Goal: Task Accomplishment & Management: Use online tool/utility

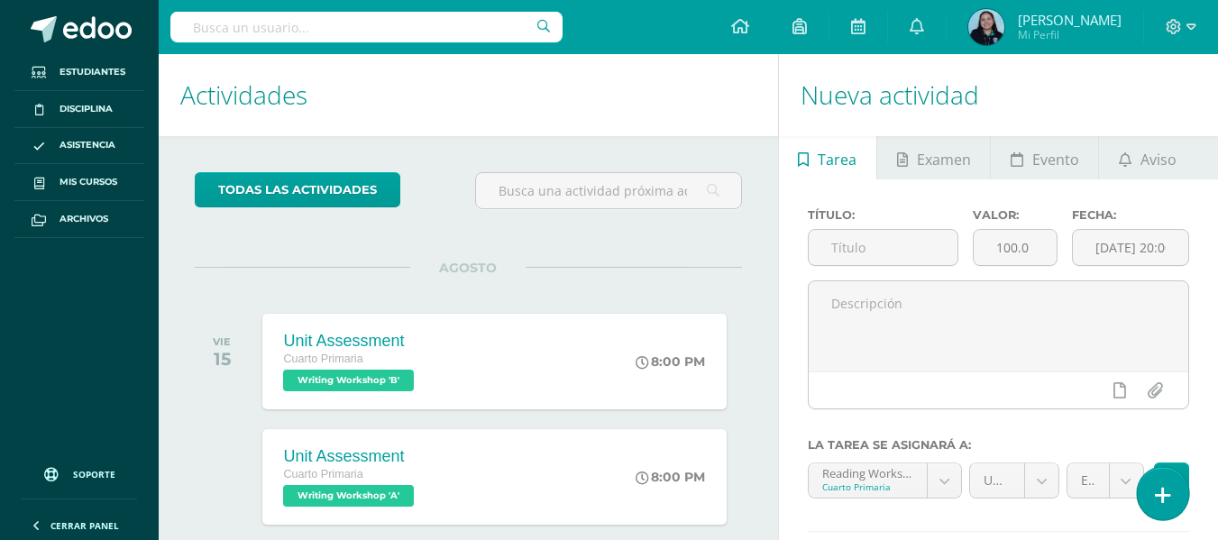
click at [1164, 491] on icon at bounding box center [1163, 495] width 16 height 21
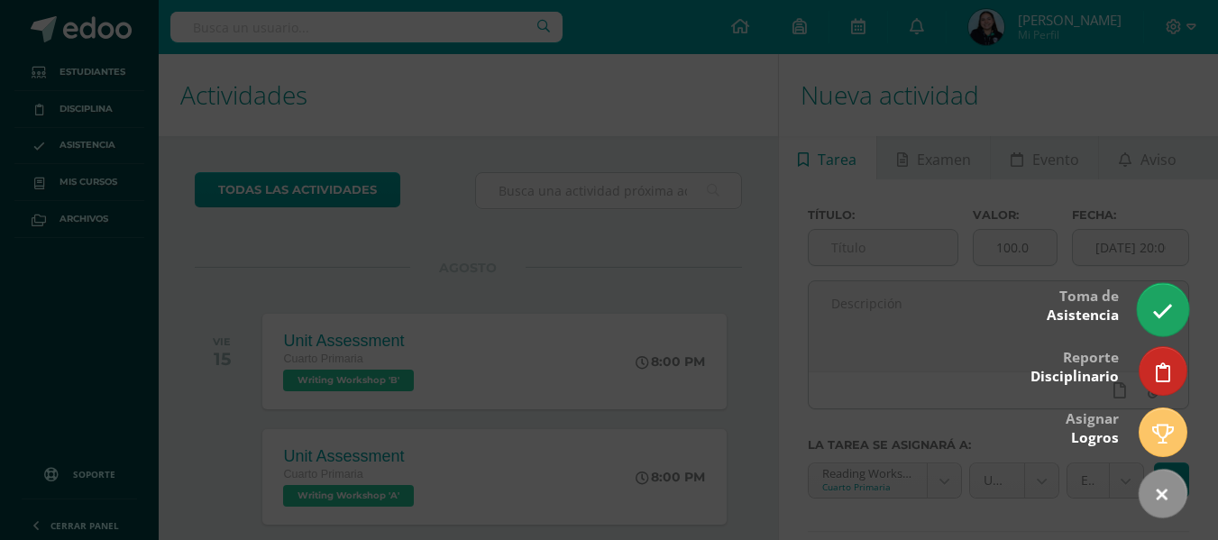
click at [1174, 307] on link at bounding box center [1162, 309] width 51 height 52
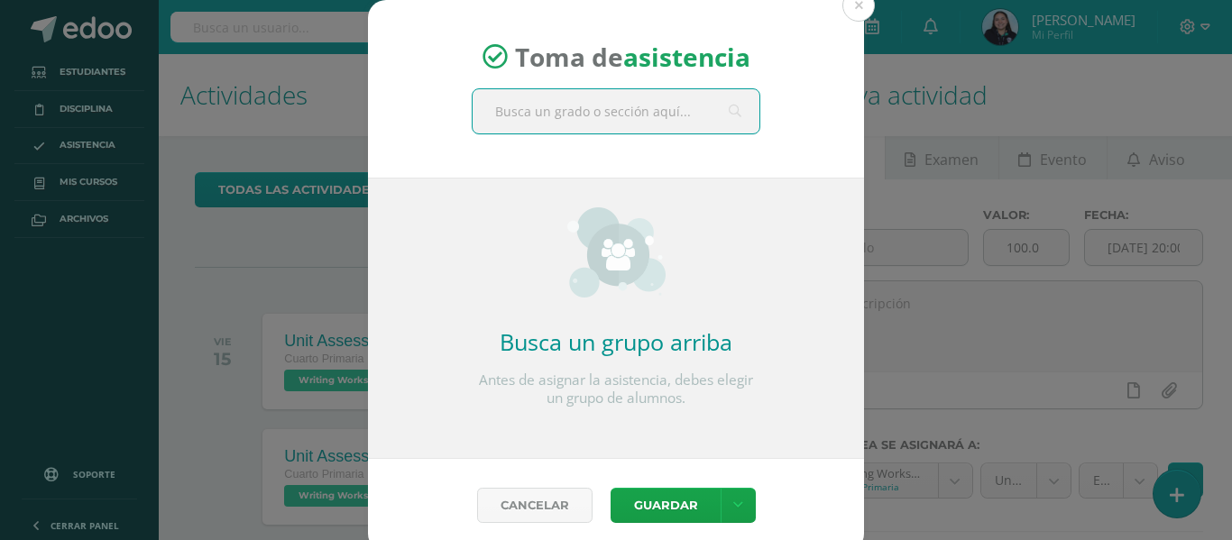
click at [590, 111] on input "text" at bounding box center [615, 111] width 287 height 44
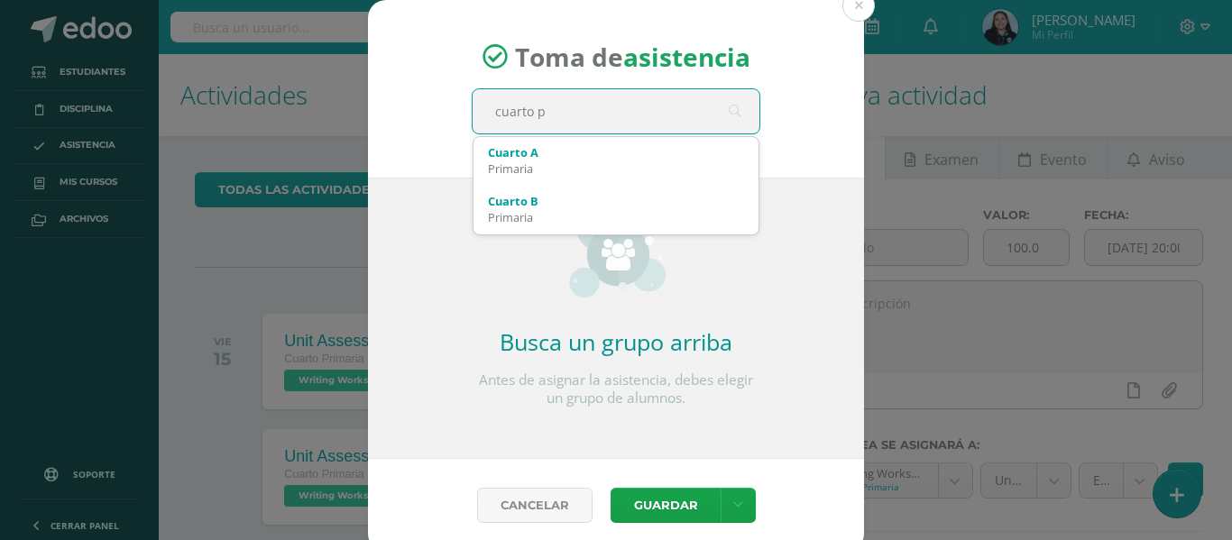
type input "cuarto pr"
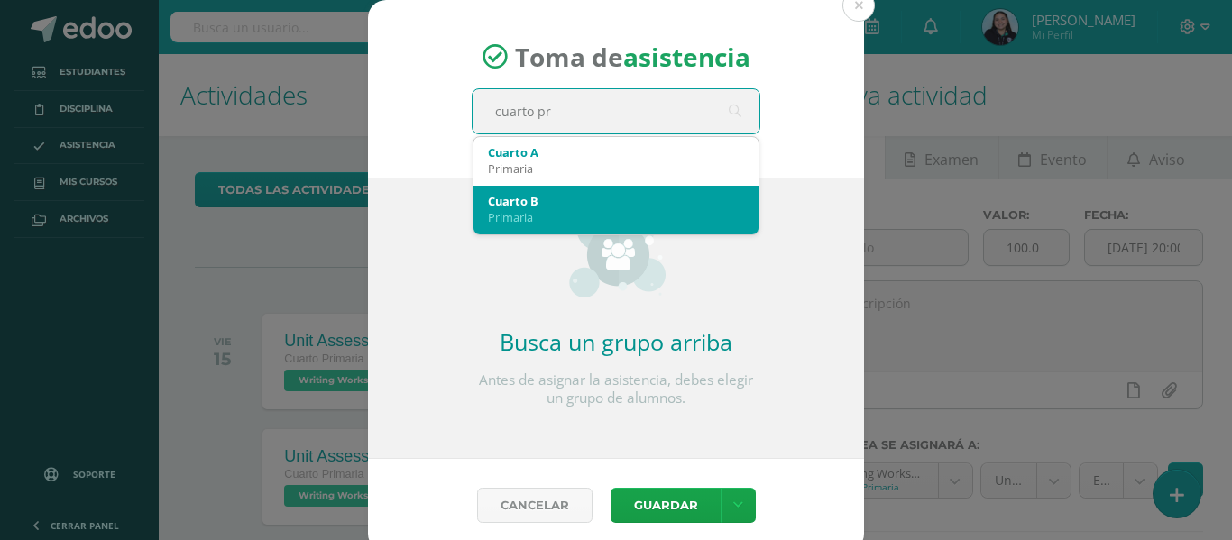
click at [566, 204] on div "Cuarto B" at bounding box center [616, 201] width 256 height 16
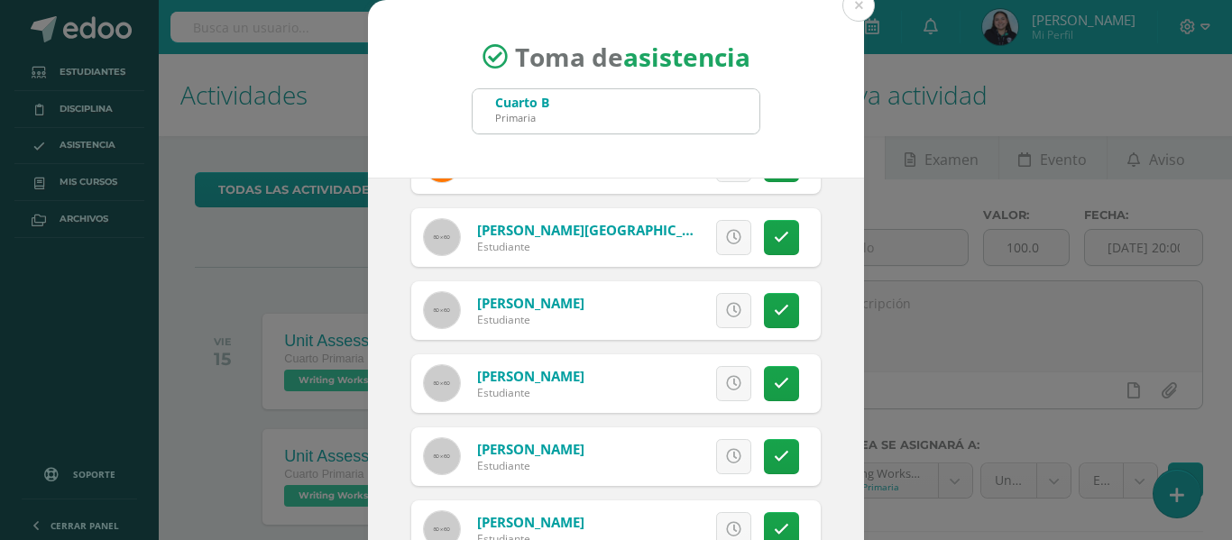
scroll to position [142, 0]
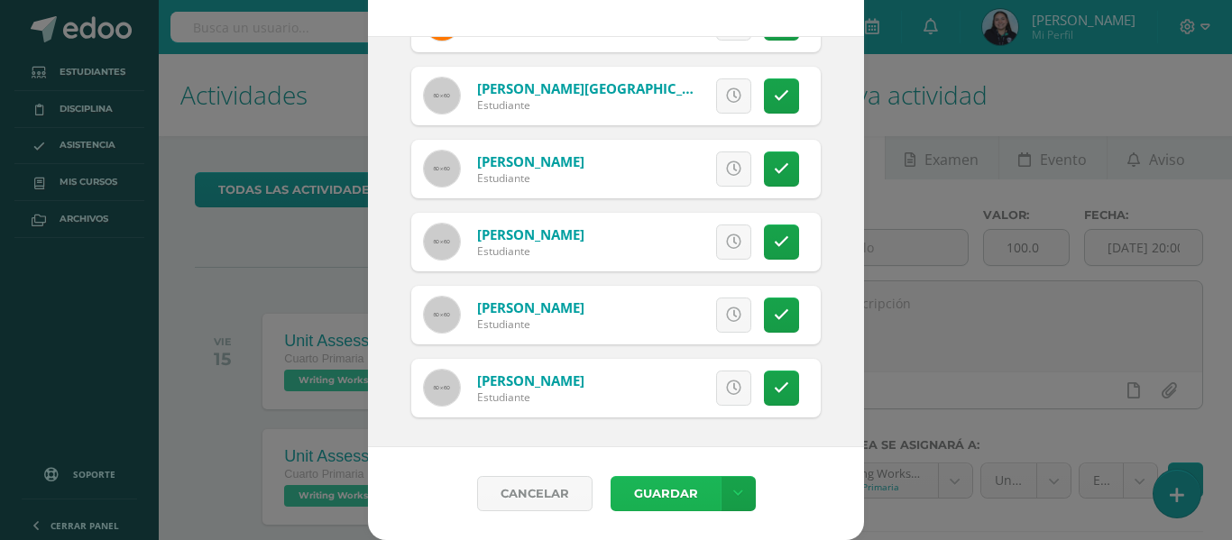
click at [685, 488] on button "Guardar" at bounding box center [665, 493] width 110 height 35
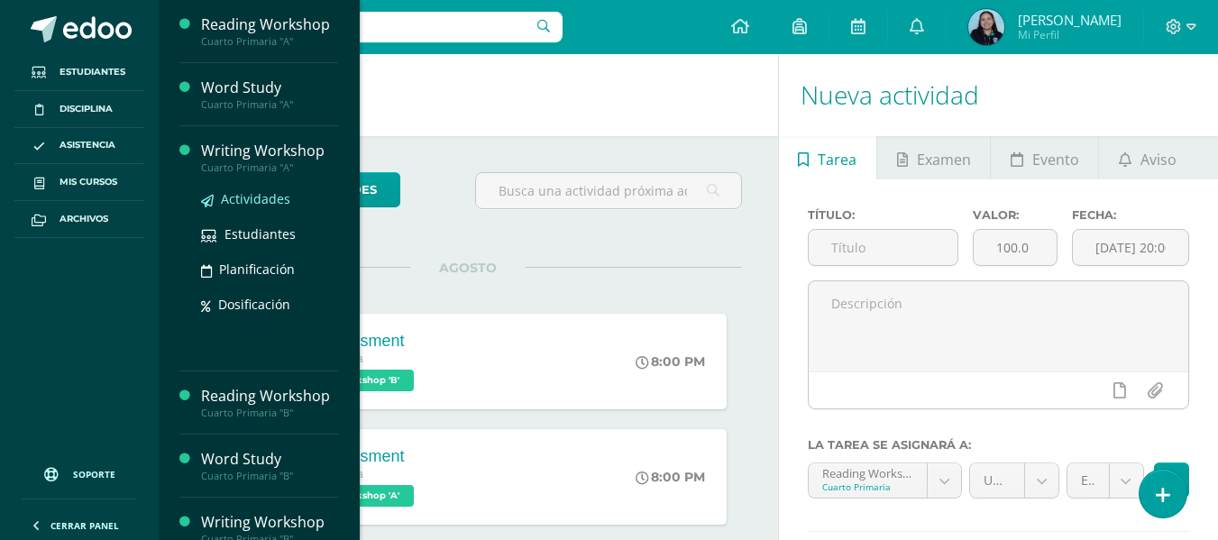
click at [247, 195] on span "Actividades" at bounding box center [255, 198] width 69 height 17
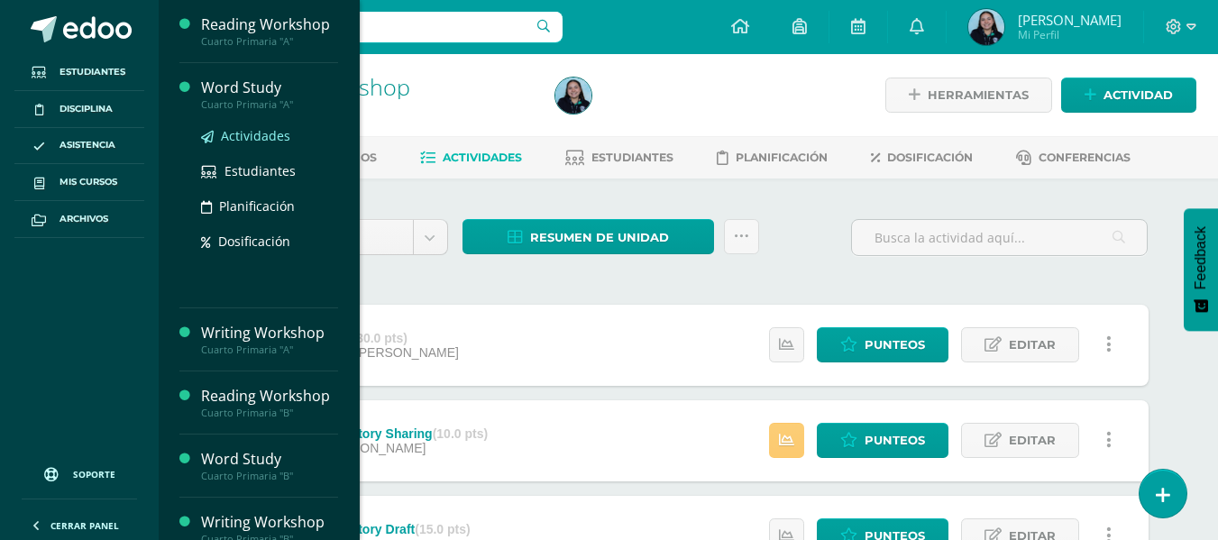
click at [245, 131] on span "Actividades" at bounding box center [255, 135] width 69 height 17
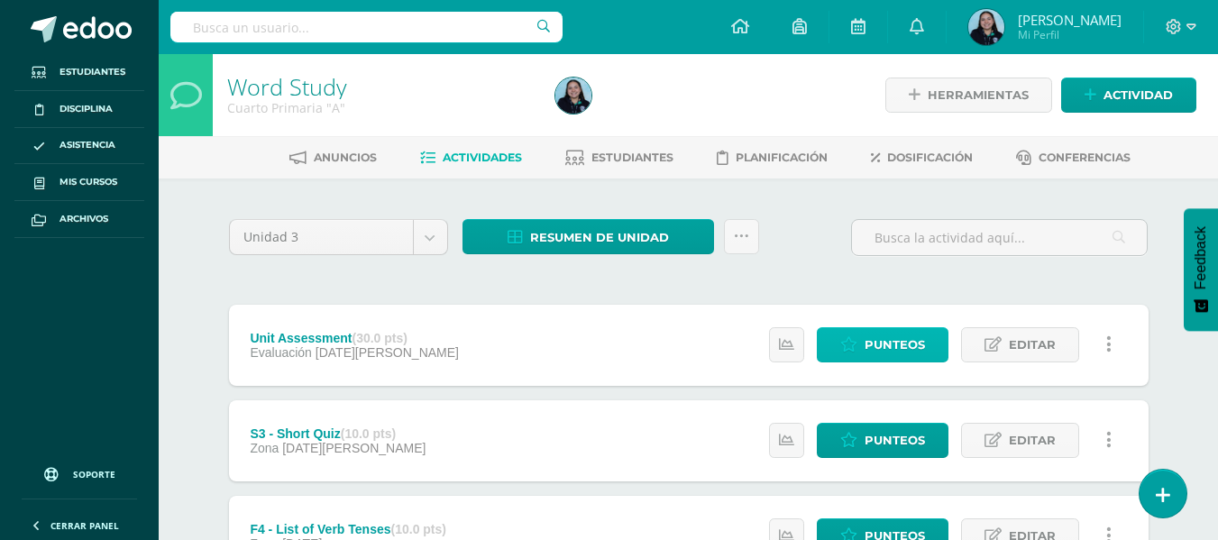
click at [913, 355] on span "Punteos" at bounding box center [895, 344] width 60 height 33
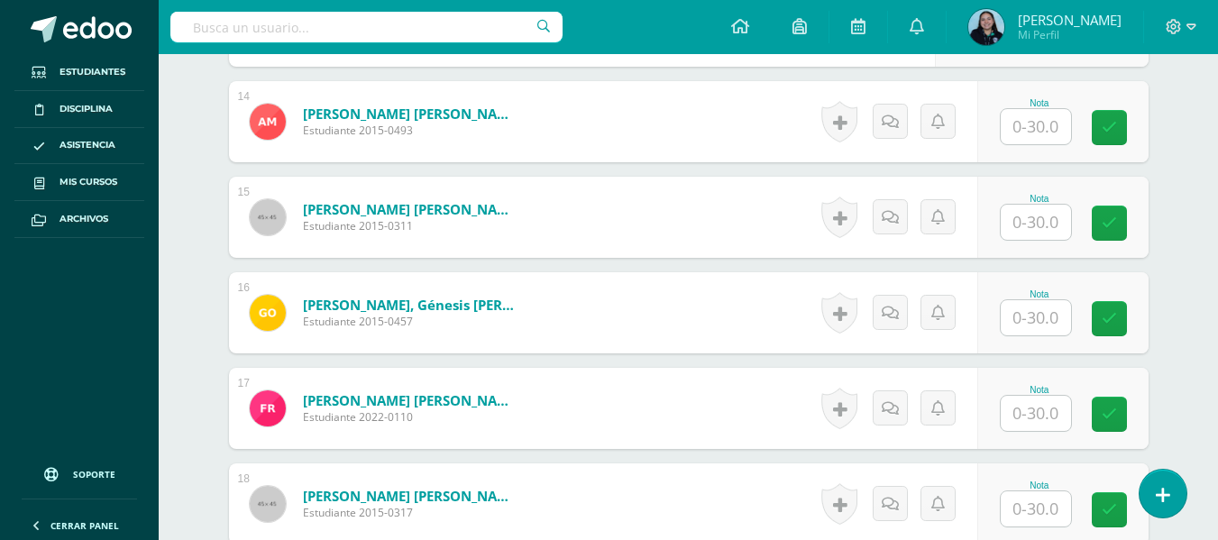
scroll to position [1700, 0]
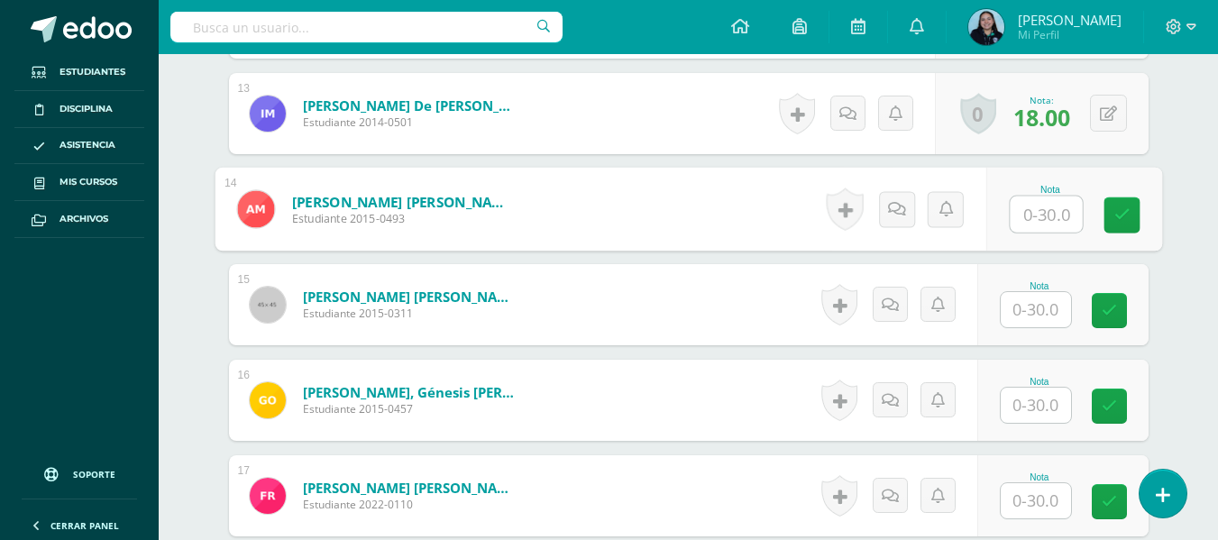
click at [1032, 222] on input "text" at bounding box center [1046, 215] width 72 height 36
type input "25"
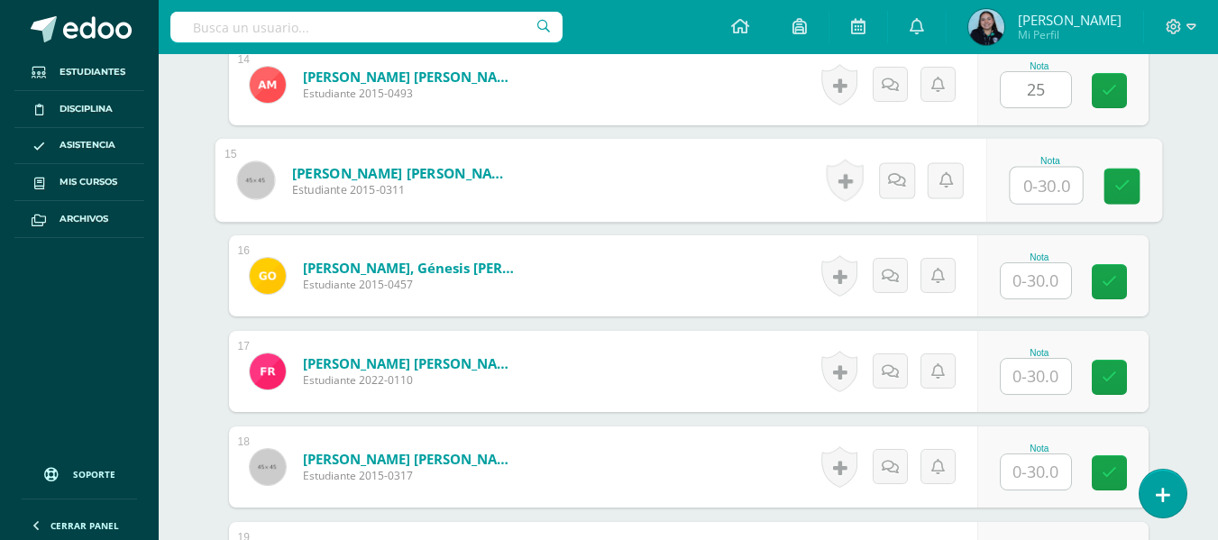
scroll to position [1699, 0]
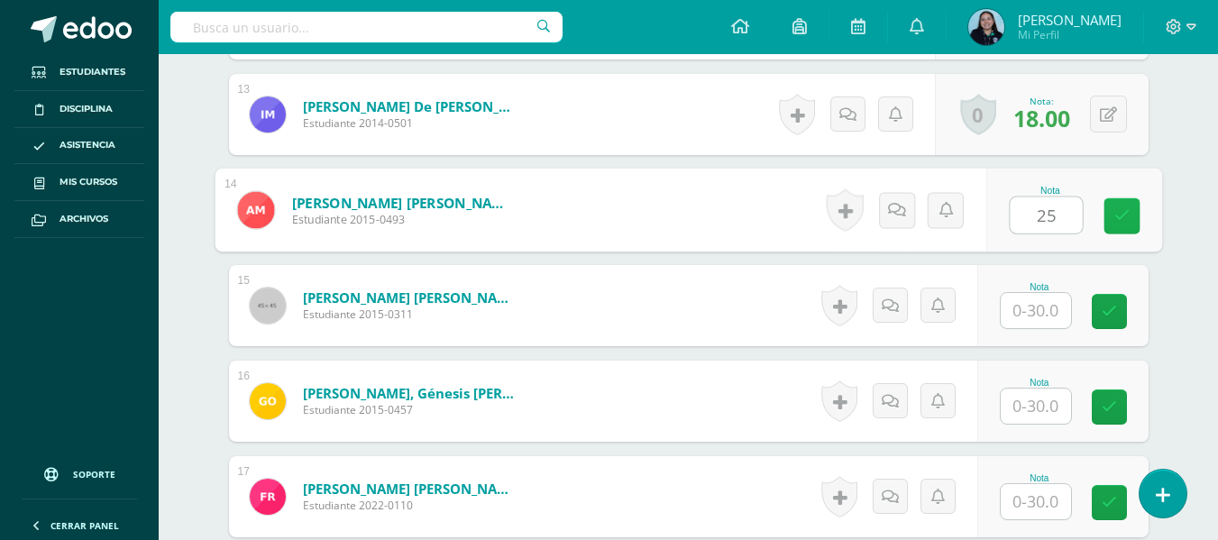
drag, startPoint x: 1032, startPoint y: 222, endPoint x: 1122, endPoint y: 206, distance: 90.7
click at [1122, 206] on link at bounding box center [1121, 216] width 36 height 36
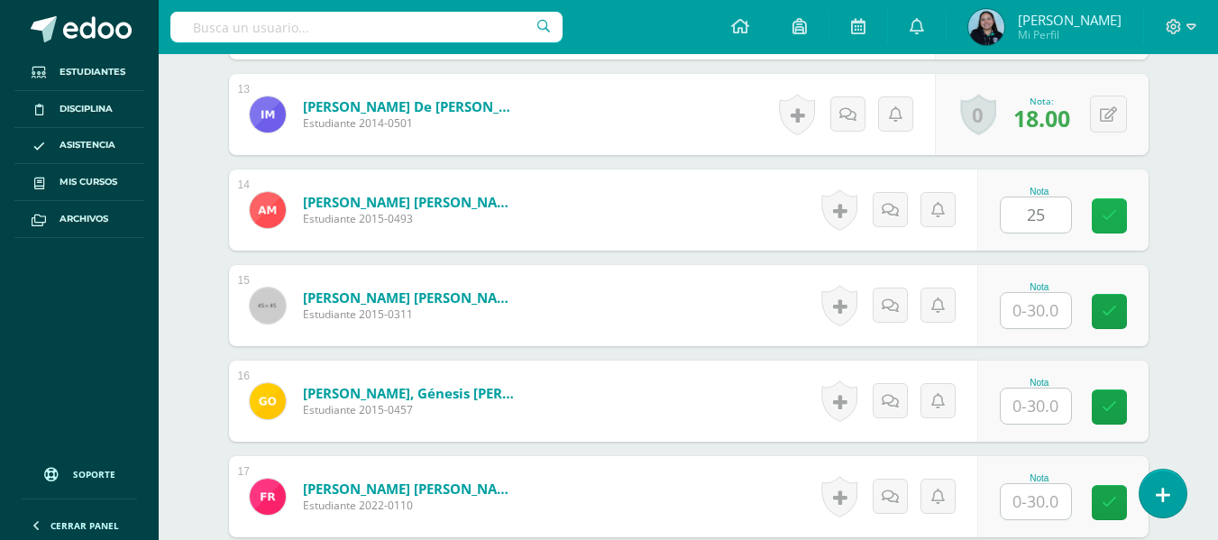
click at [1110, 224] on link at bounding box center [1109, 215] width 35 height 35
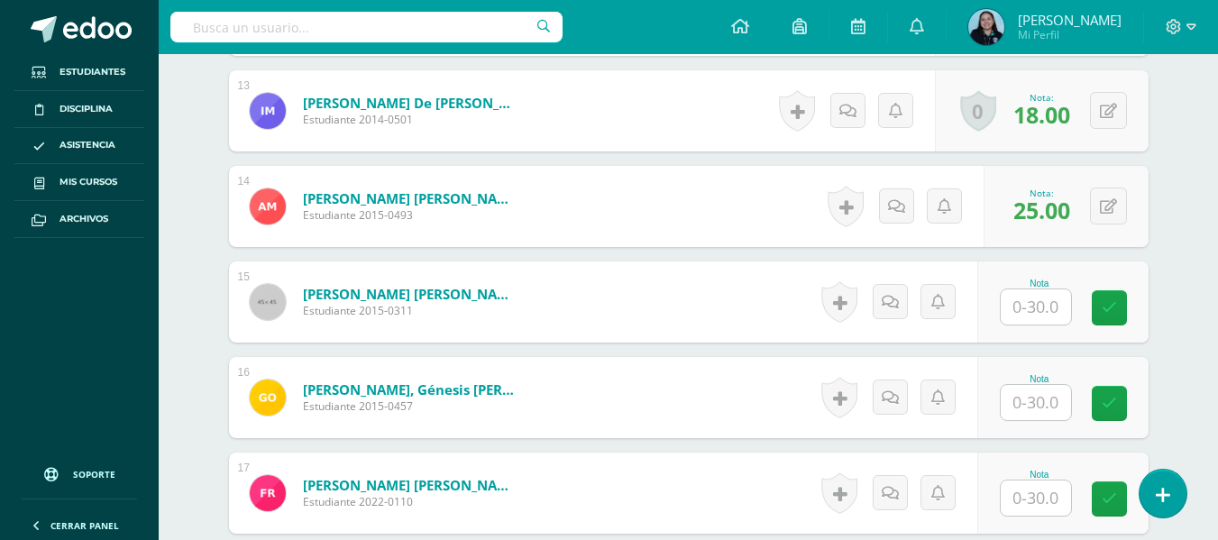
scroll to position [1705, 0]
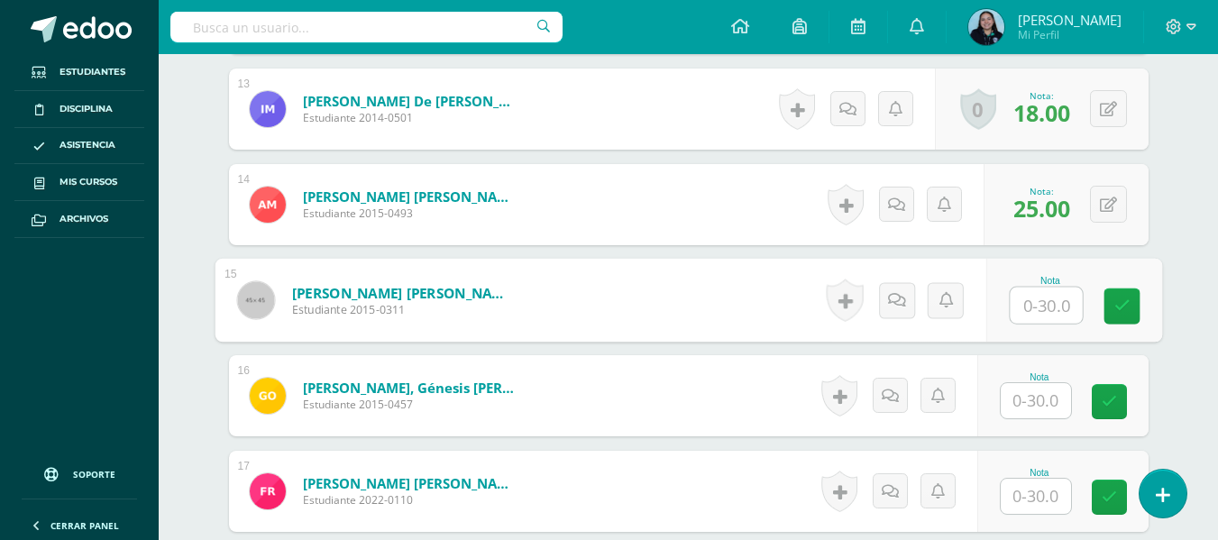
click at [1041, 304] on input "text" at bounding box center [1046, 306] width 72 height 36
type input "12"
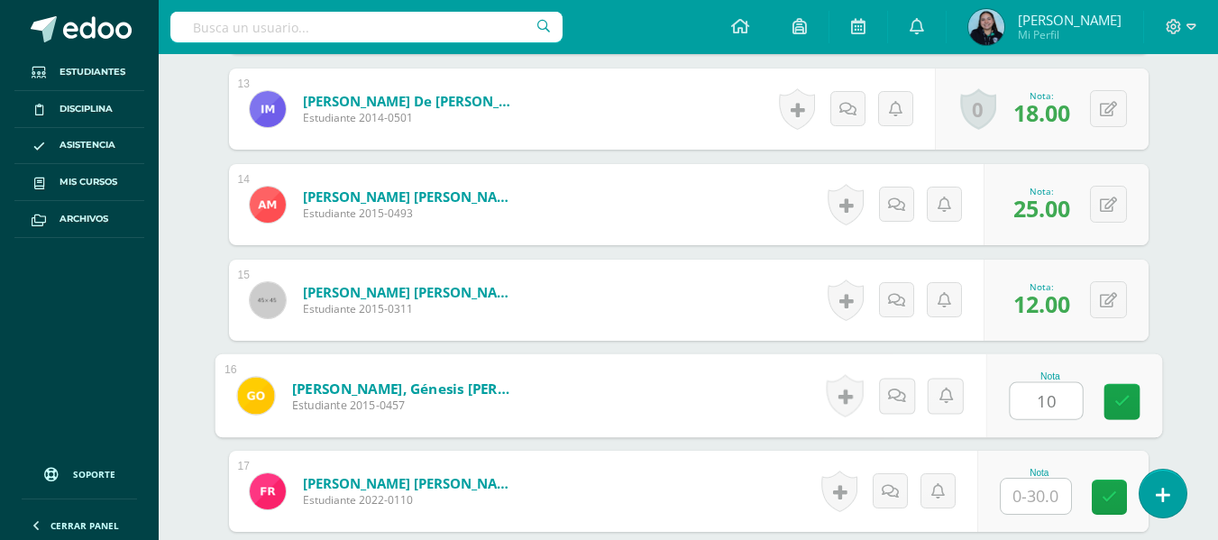
type input "10"
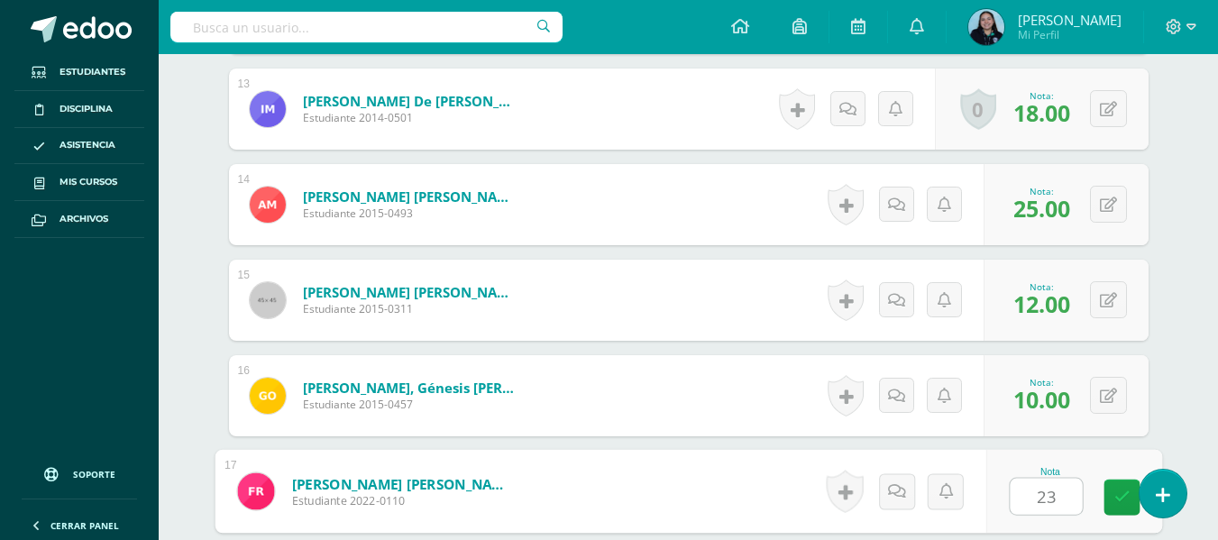
type input "23"
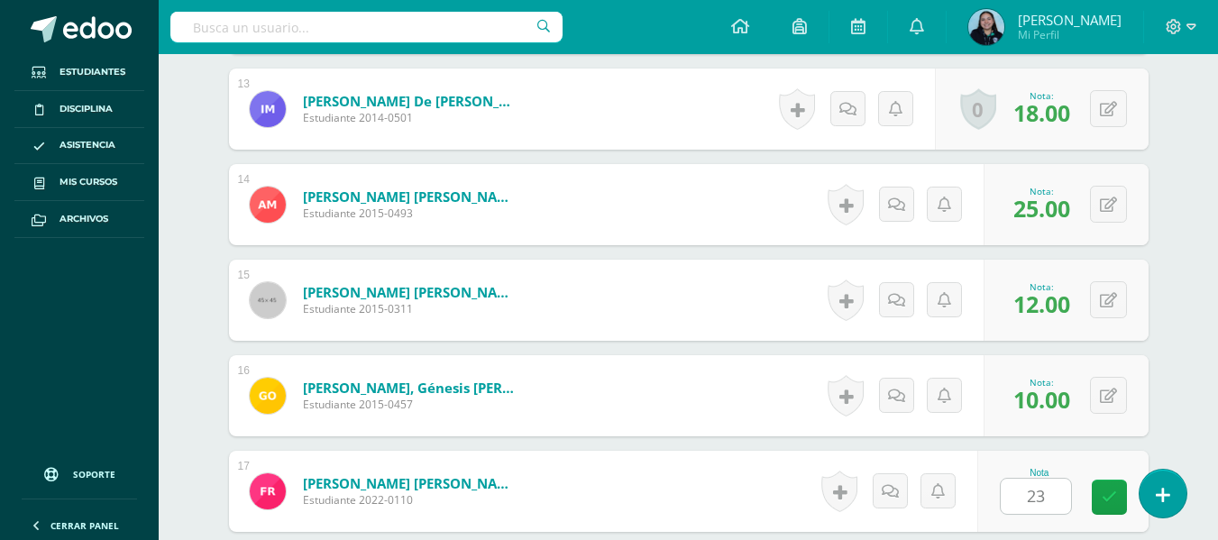
scroll to position [2027, 0]
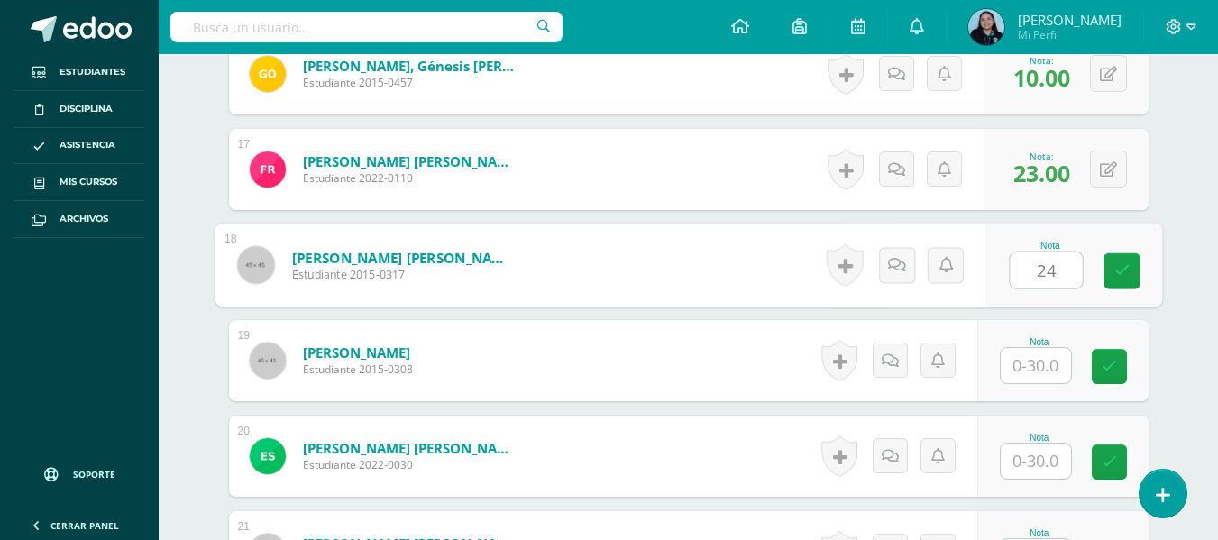
type input "24"
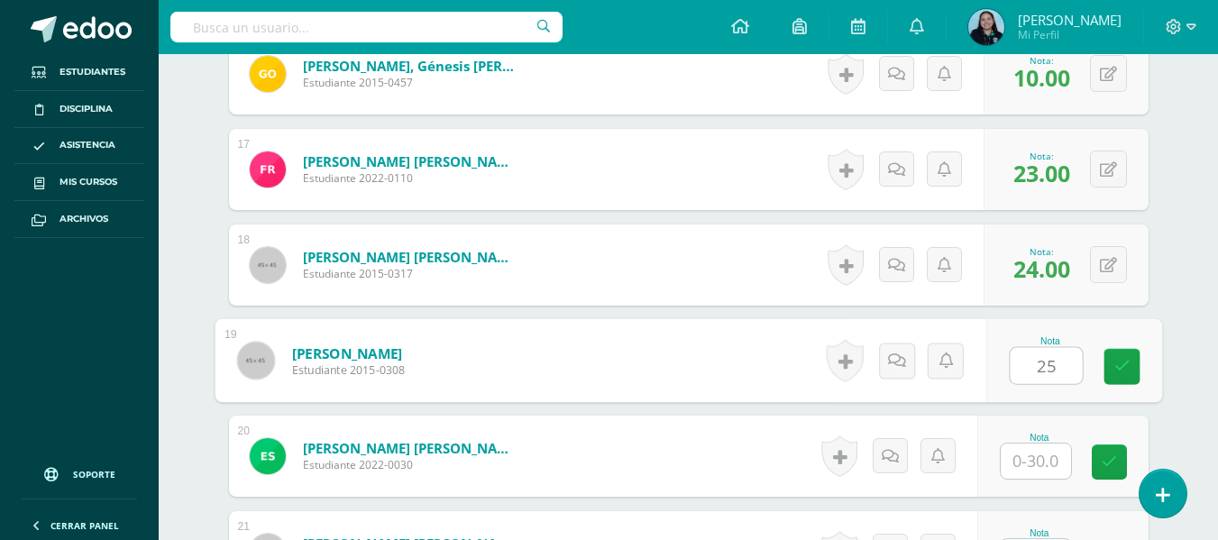
type input "25"
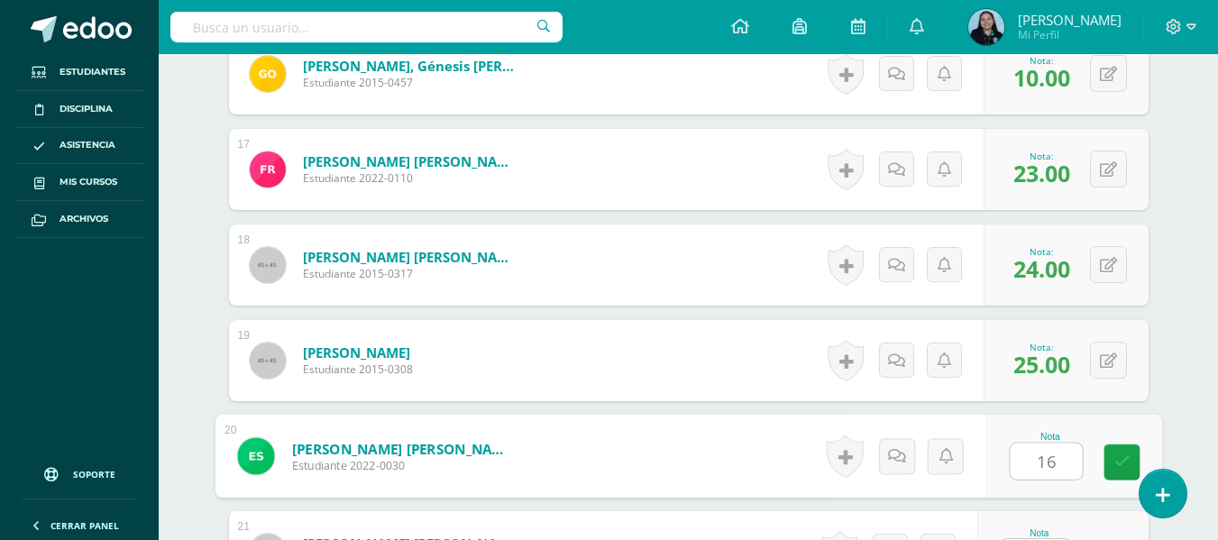
type input "16"
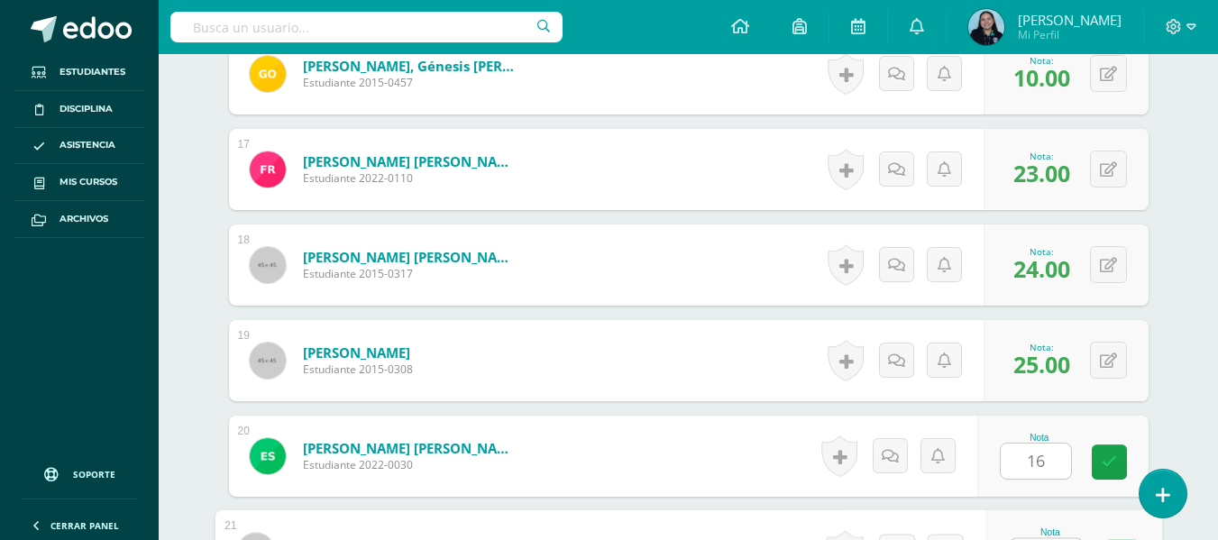
scroll to position [2061, 0]
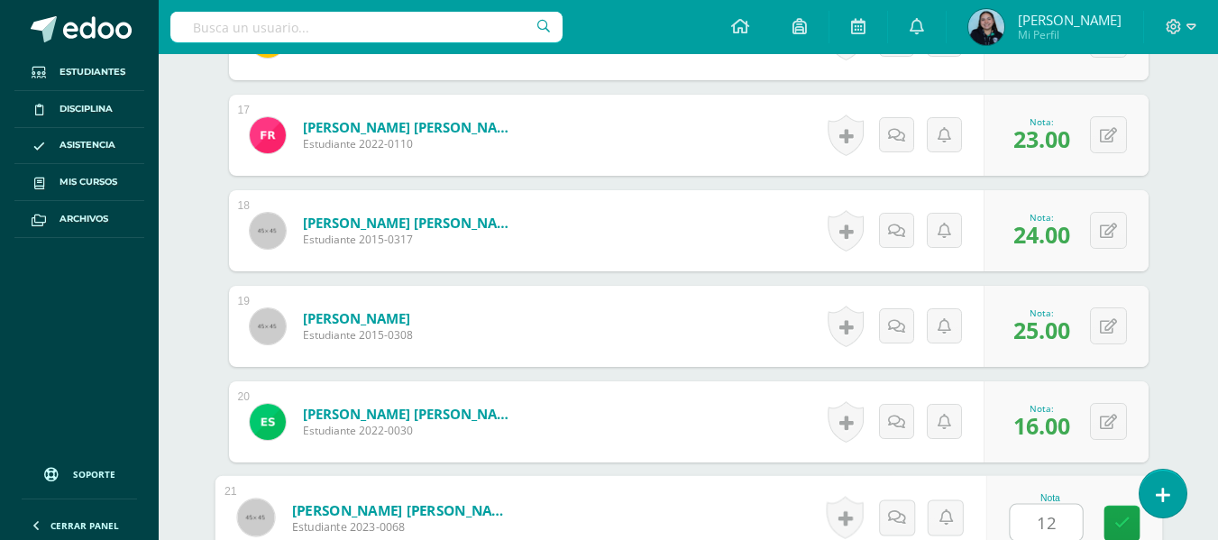
type input "12"
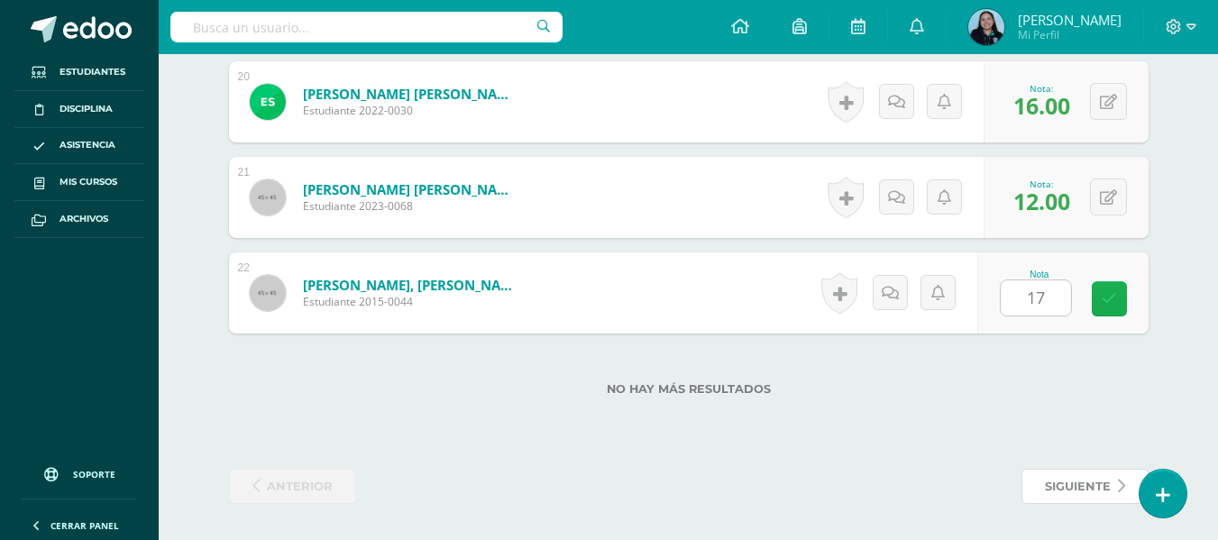
click at [1106, 306] on icon at bounding box center [1109, 298] width 15 height 15
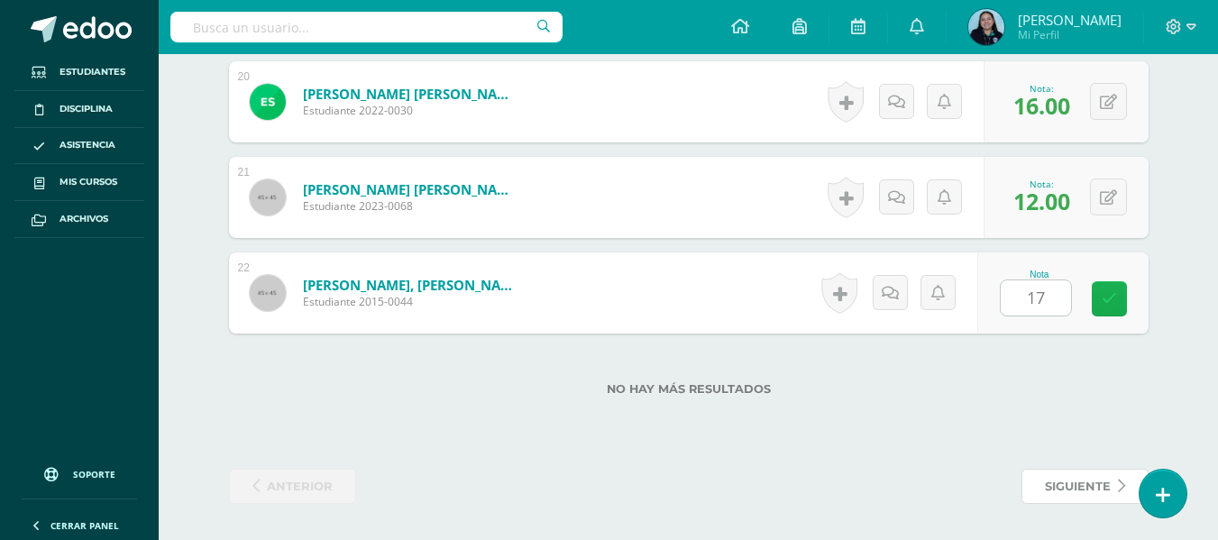
click at [1106, 306] on icon at bounding box center [1109, 298] width 15 height 15
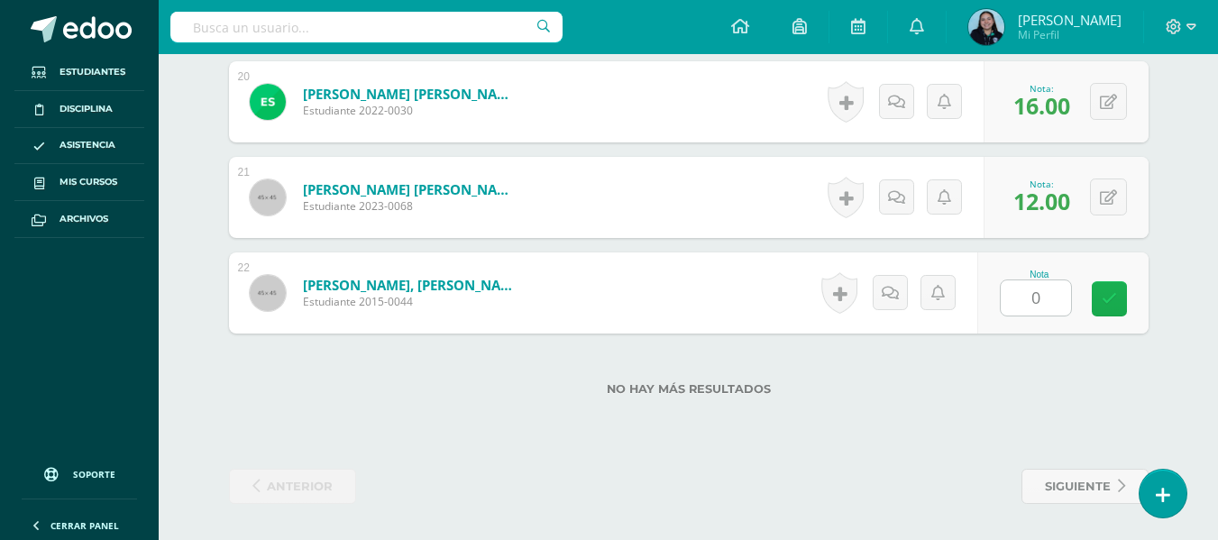
click at [1106, 306] on icon at bounding box center [1109, 298] width 15 height 15
click at [1106, 306] on link at bounding box center [1121, 299] width 36 height 36
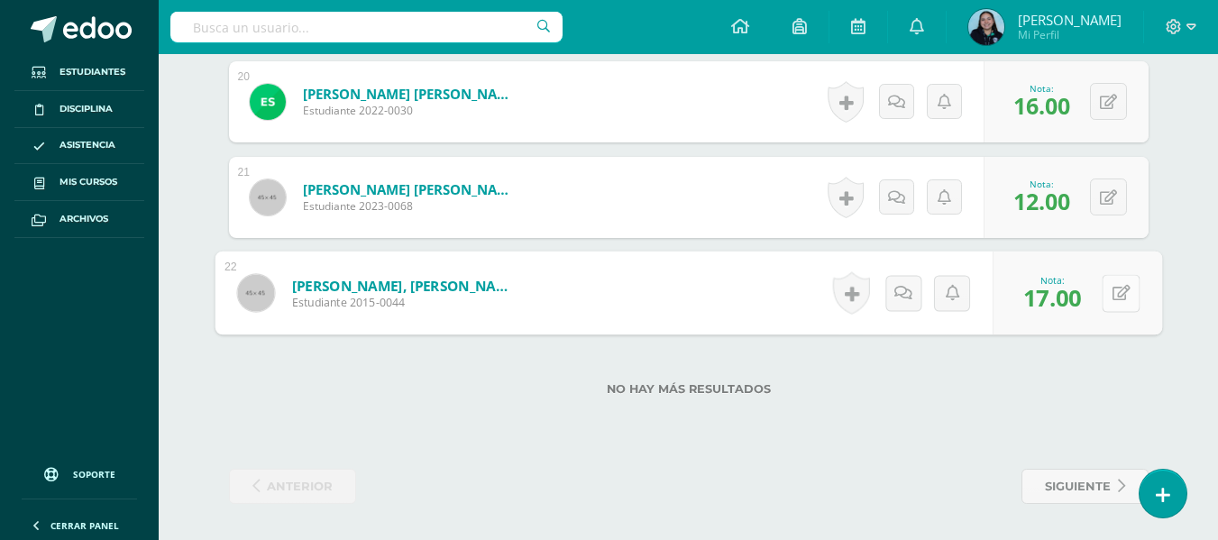
click at [1106, 306] on button at bounding box center [1121, 293] width 38 height 38
click at [1061, 304] on link at bounding box center [1073, 299] width 36 height 36
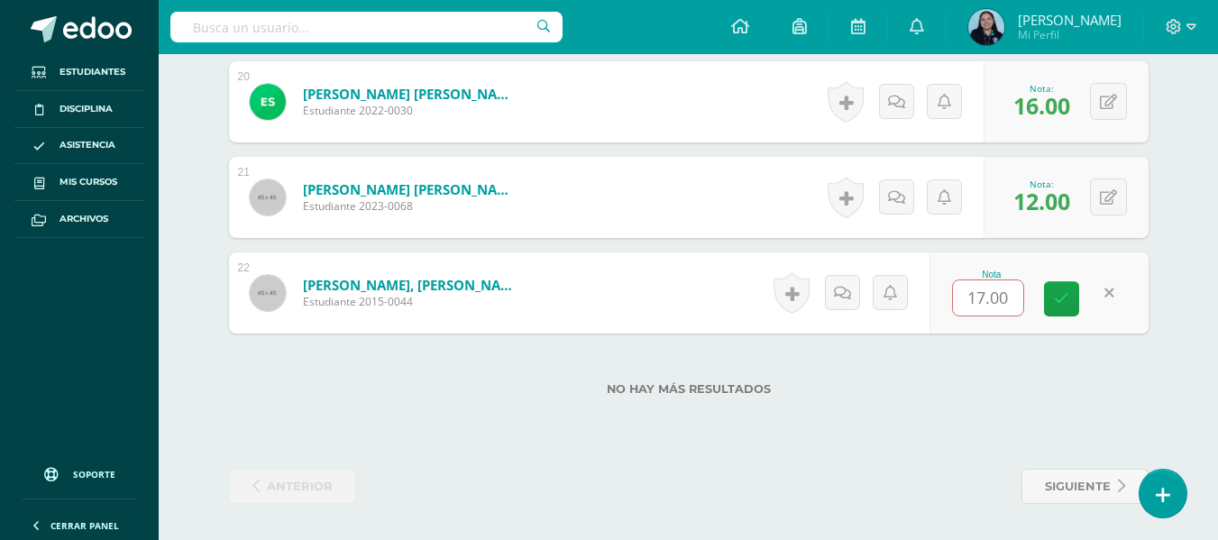
click at [859, 400] on div "No hay más resultados" at bounding box center [689, 376] width 920 height 84
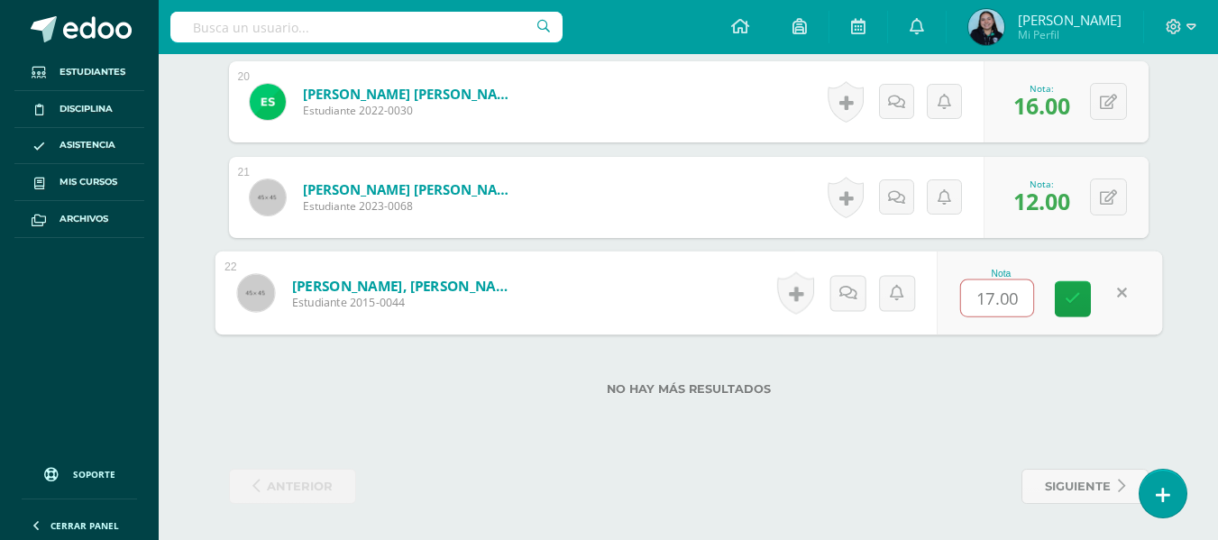
click at [1006, 289] on input "17.00" at bounding box center [997, 298] width 72 height 36
click at [1107, 299] on button at bounding box center [1121, 293] width 38 height 38
type input "17"
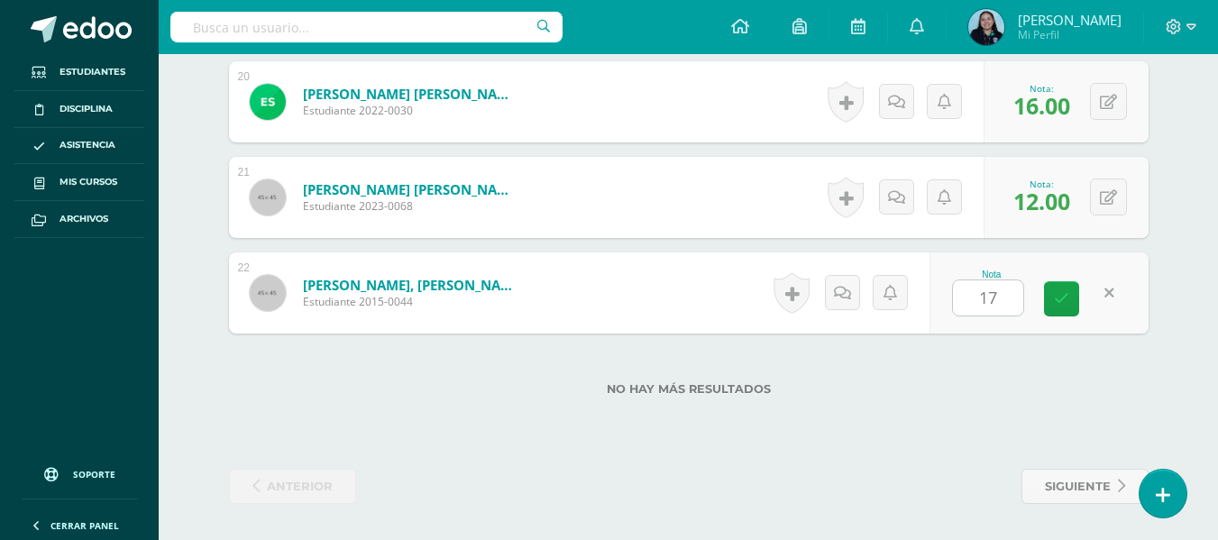
click at [1064, 305] on icon at bounding box center [1061, 298] width 15 height 15
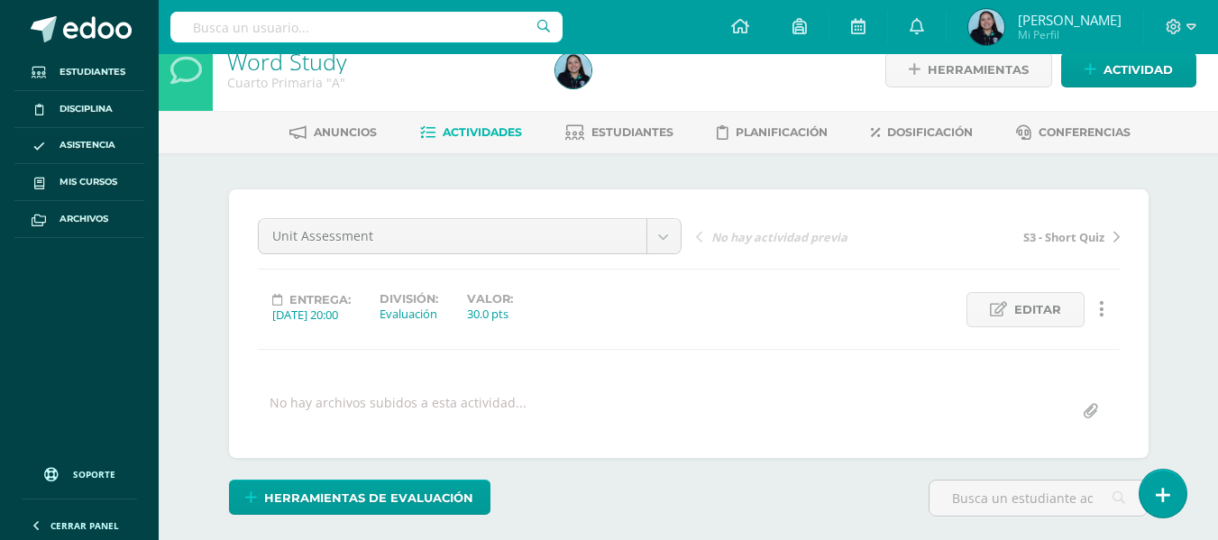
scroll to position [0, 0]
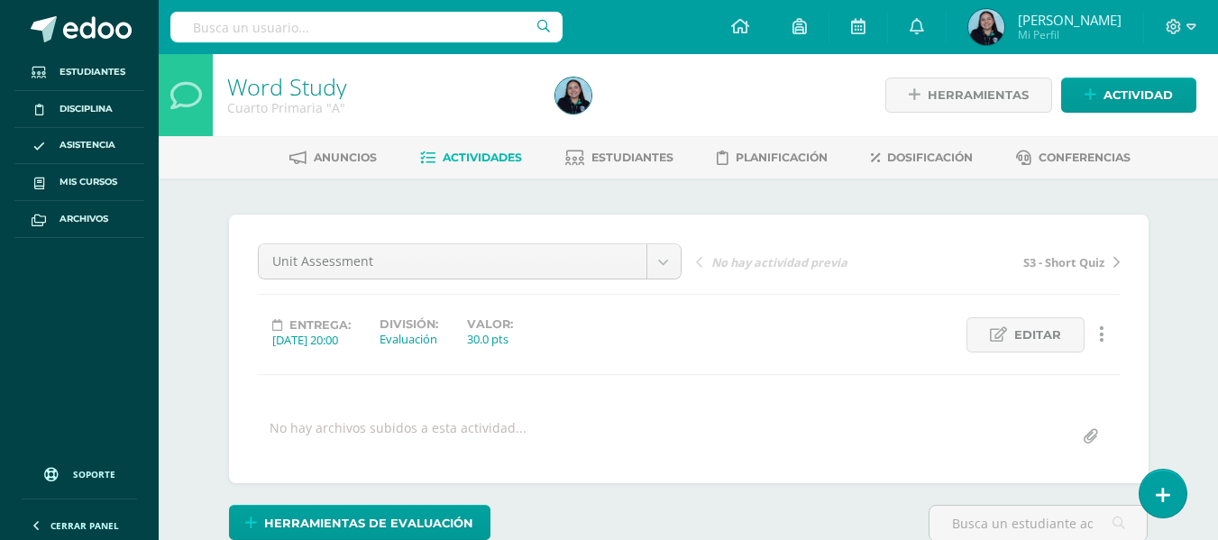
click at [461, 166] on link "Actividades" at bounding box center [471, 157] width 102 height 29
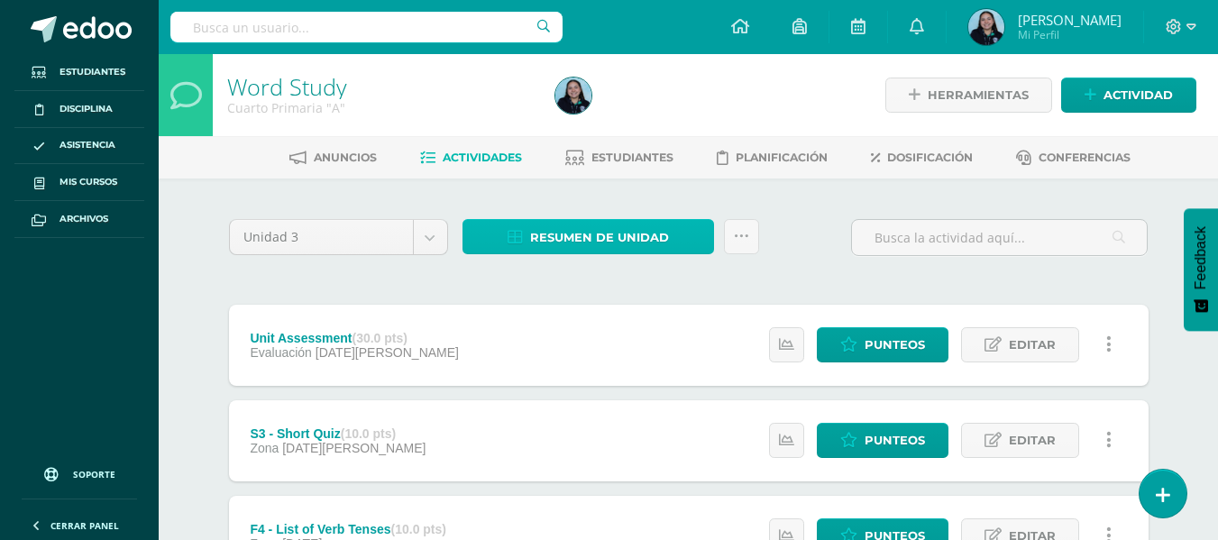
click at [635, 236] on span "Resumen de unidad" at bounding box center [599, 237] width 139 height 33
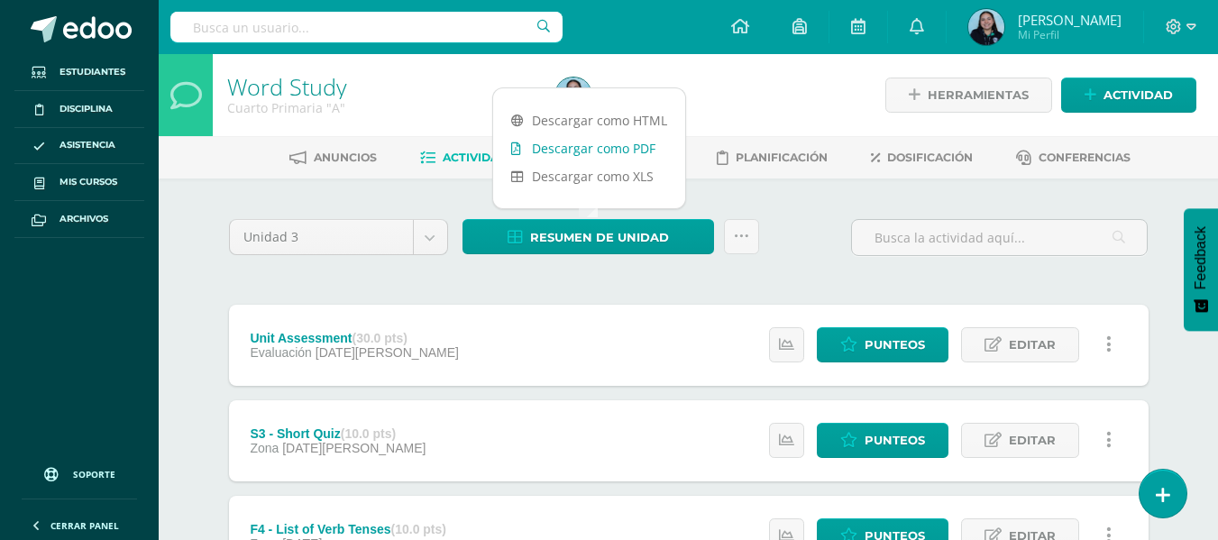
click at [627, 147] on link "Descargar como PDF" at bounding box center [589, 148] width 192 height 28
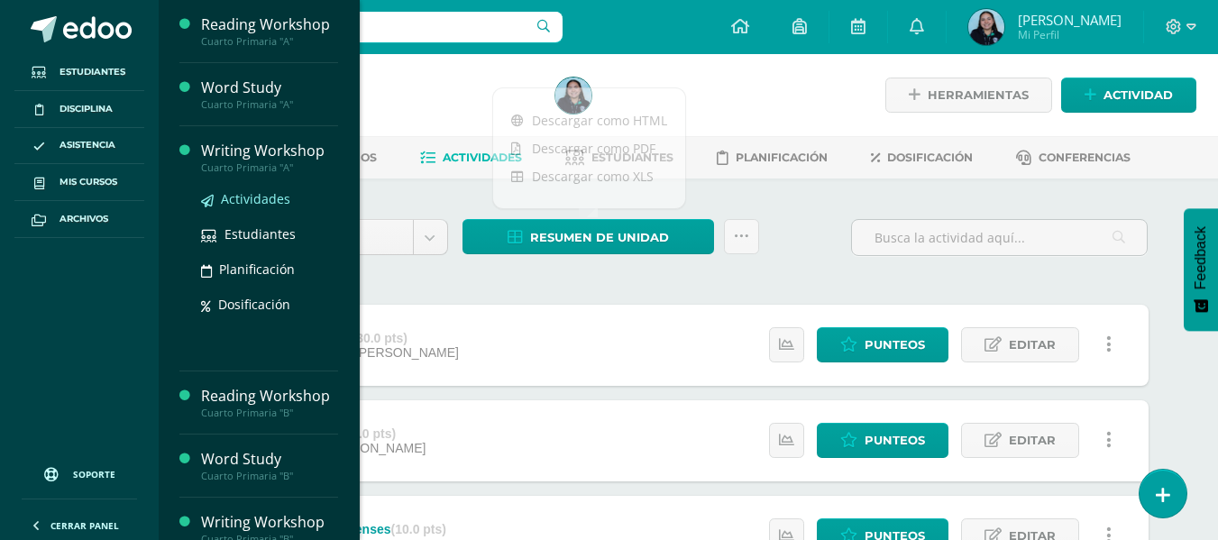
click at [267, 207] on link "Actividades" at bounding box center [269, 198] width 137 height 21
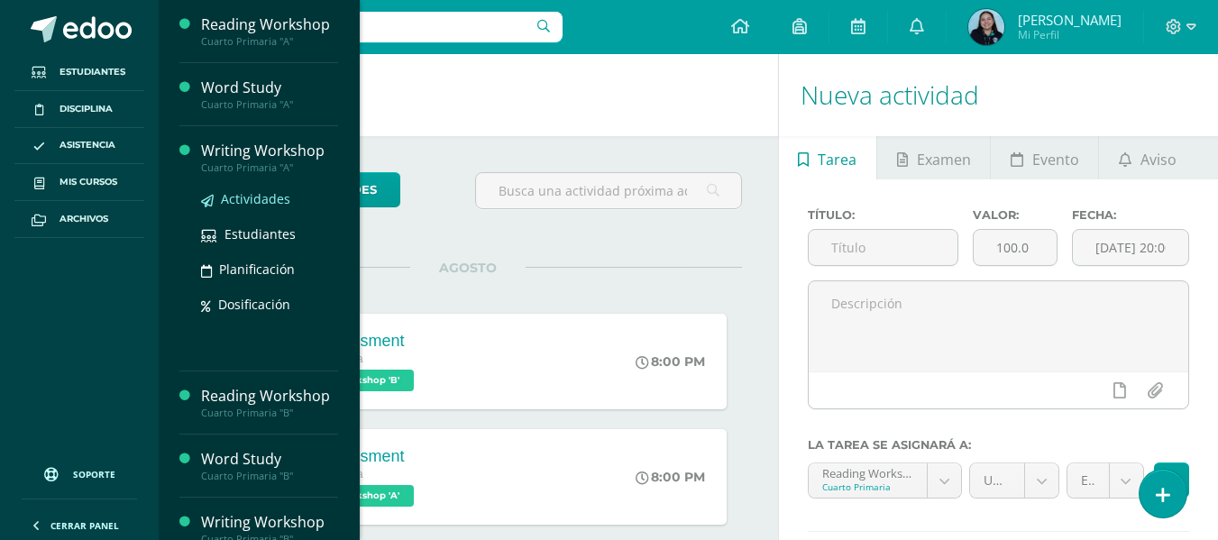
click at [267, 196] on span "Actividades" at bounding box center [255, 198] width 69 height 17
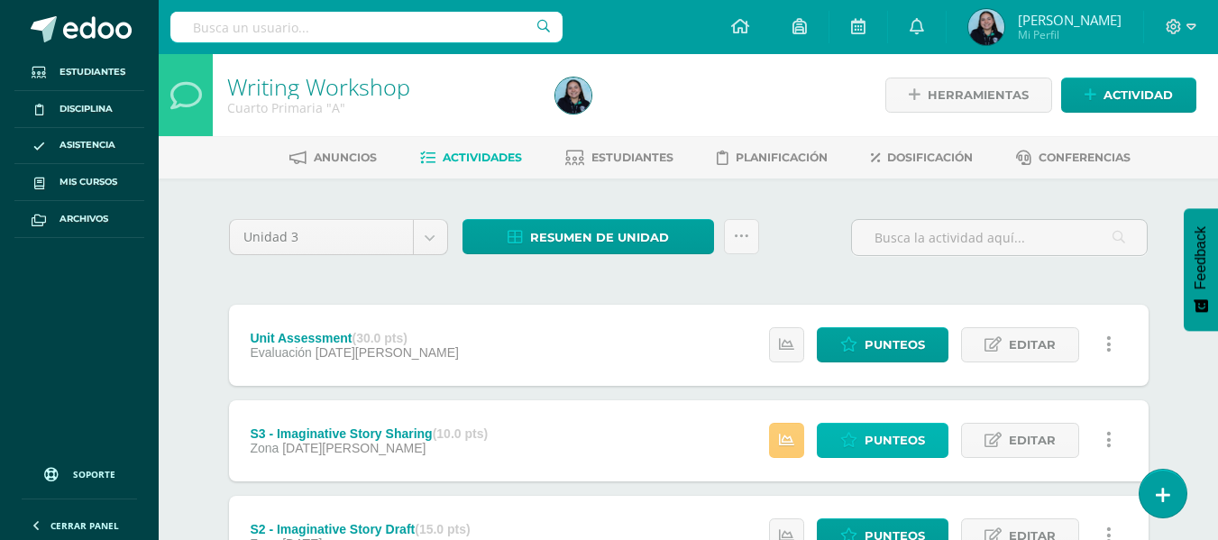
click at [873, 444] on span "Punteos" at bounding box center [895, 440] width 60 height 33
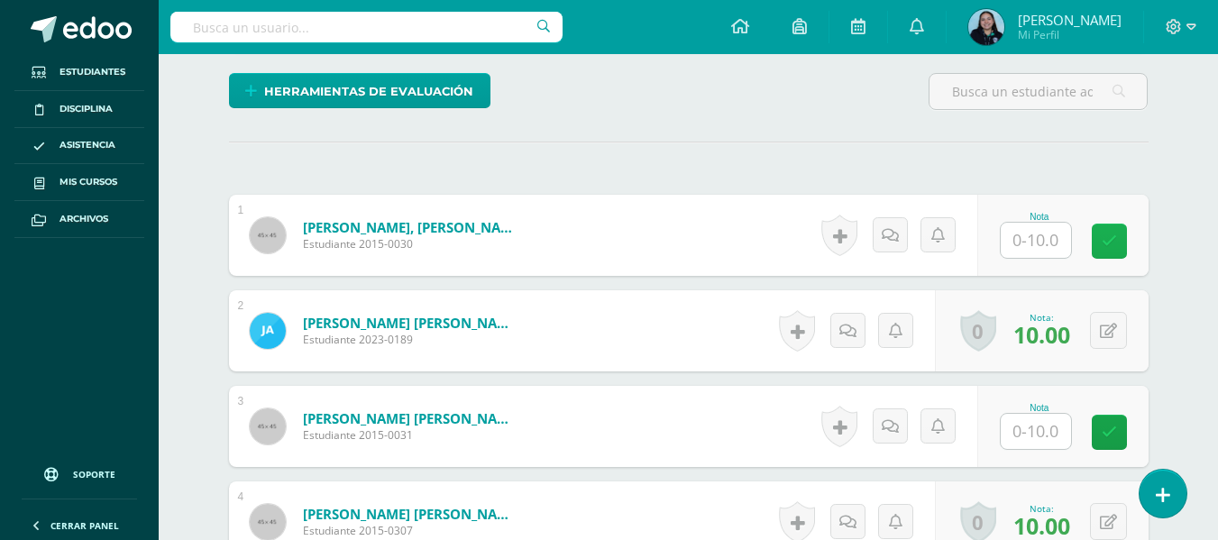
scroll to position [433, 0]
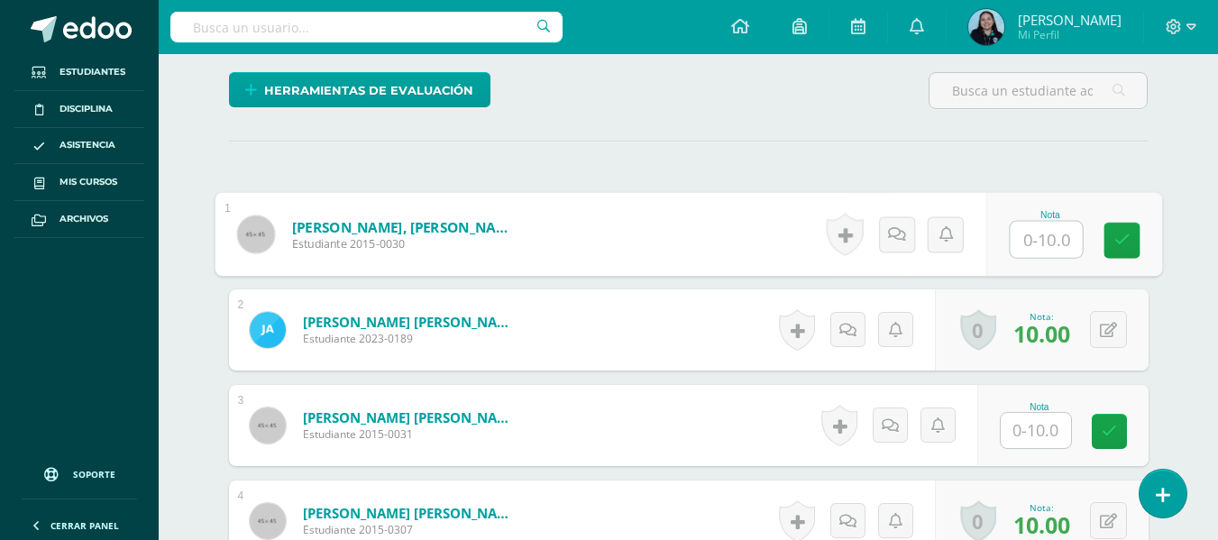
click at [1030, 230] on input "text" at bounding box center [1046, 240] width 72 height 36
type input "10"
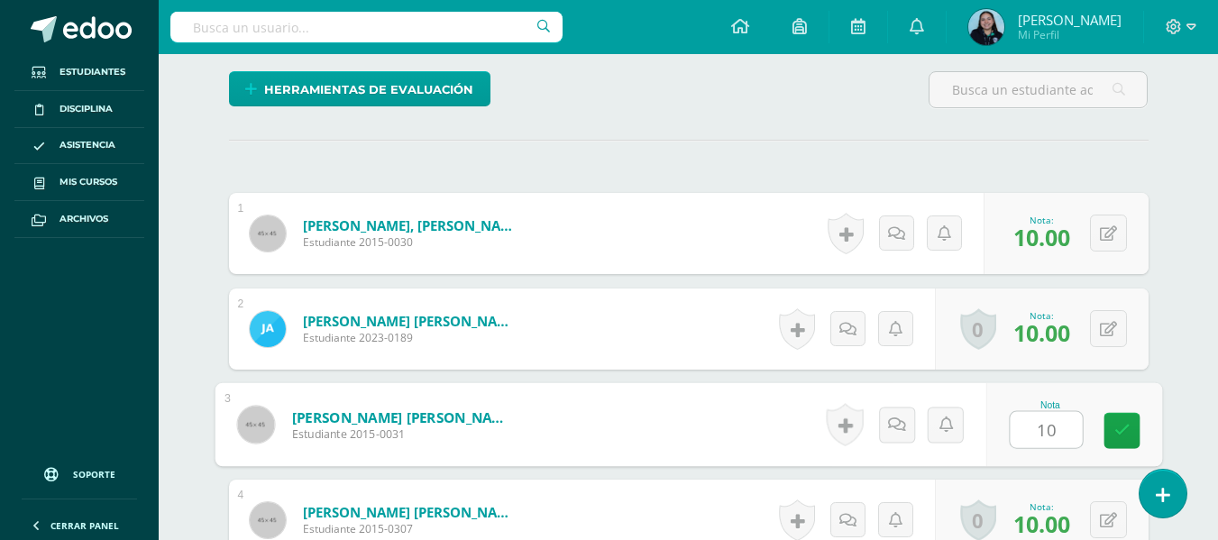
scroll to position [435, 0]
type input "10"
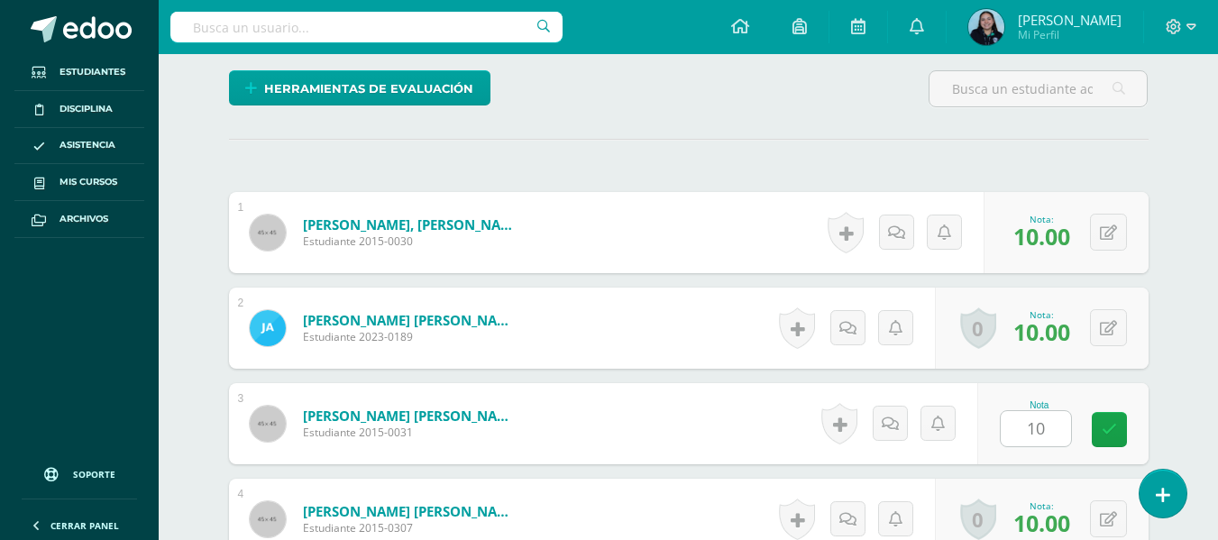
scroll to position [784, 0]
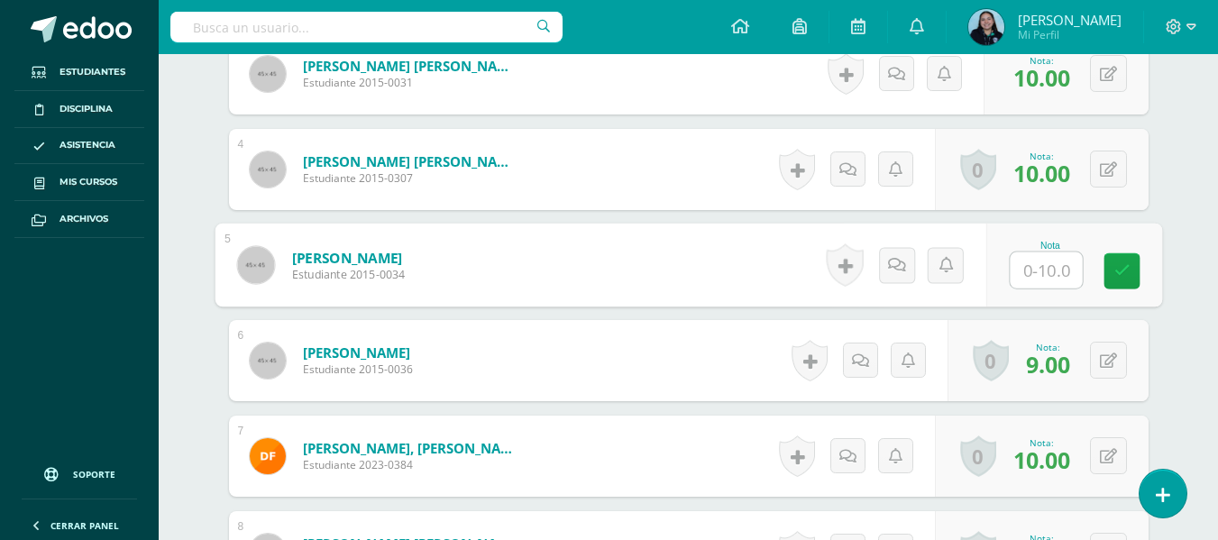
click at [1033, 262] on input "text" at bounding box center [1046, 270] width 72 height 36
type input "8"
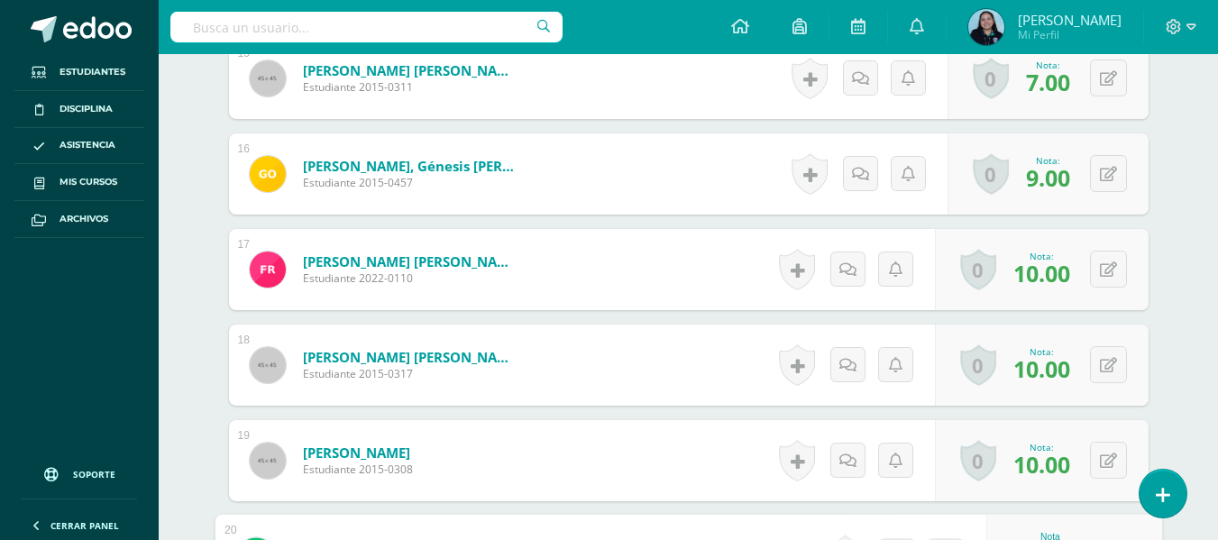
scroll to position [2218, 0]
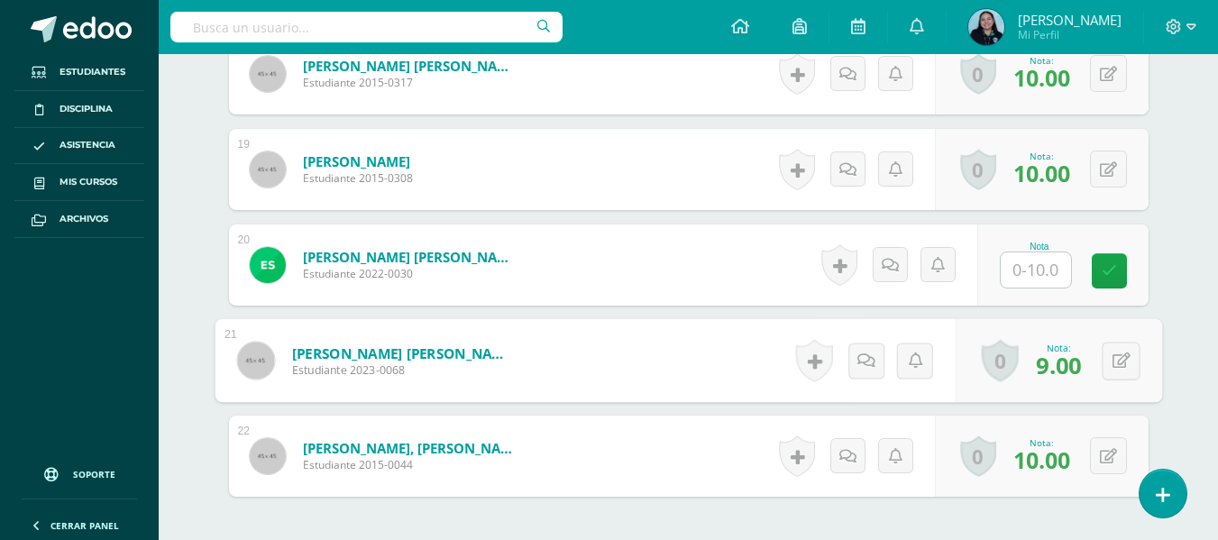
click at [1033, 262] on input "text" at bounding box center [1036, 269] width 70 height 35
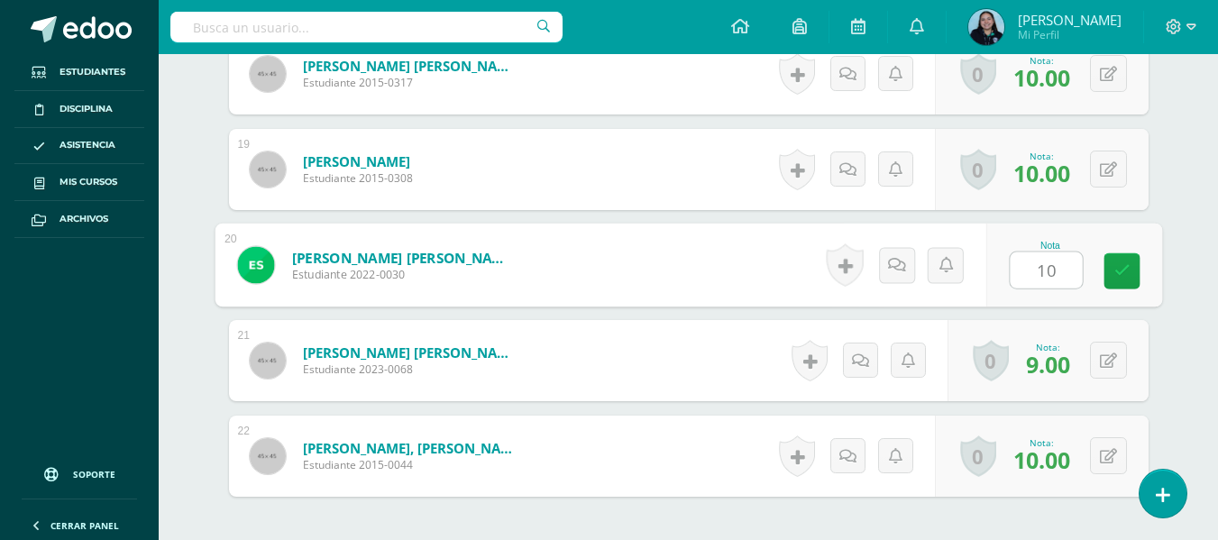
type input "10"
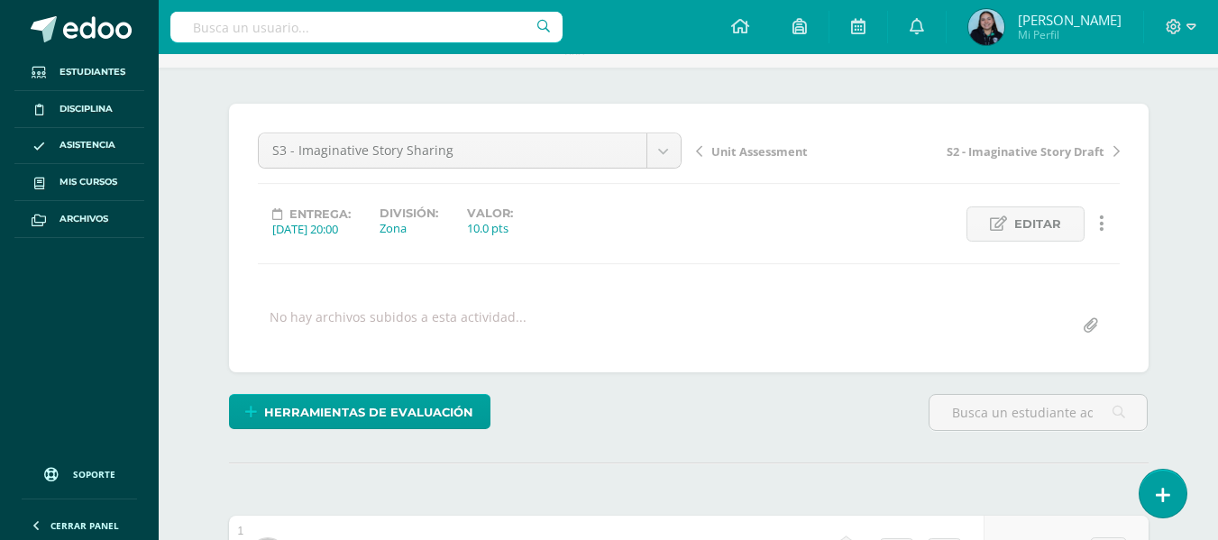
scroll to position [0, 0]
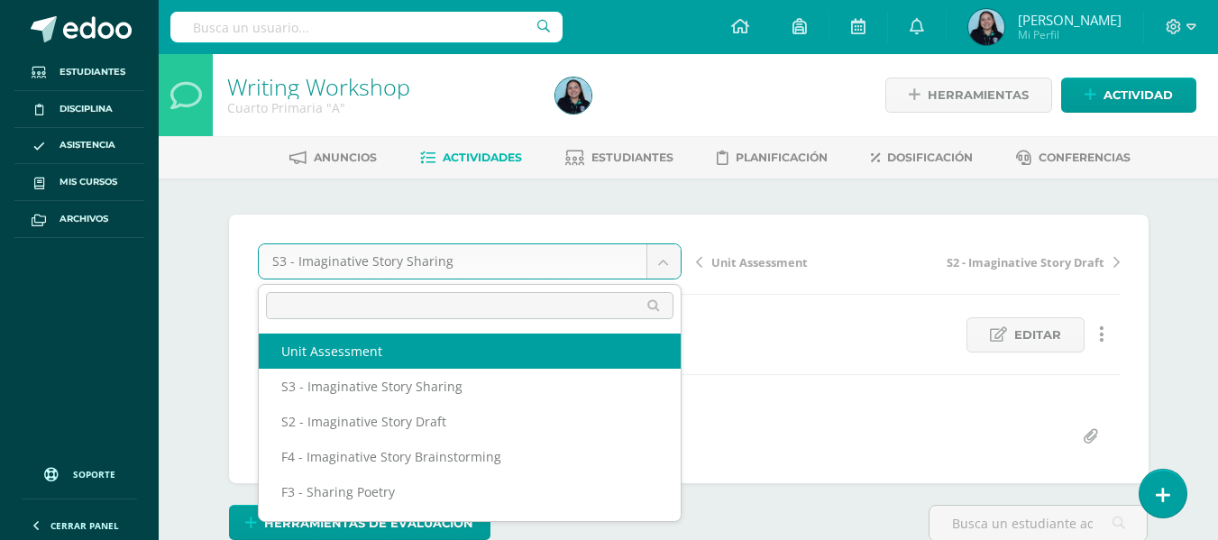
select select "/dashboard/teacher/grade-activity/42073/"
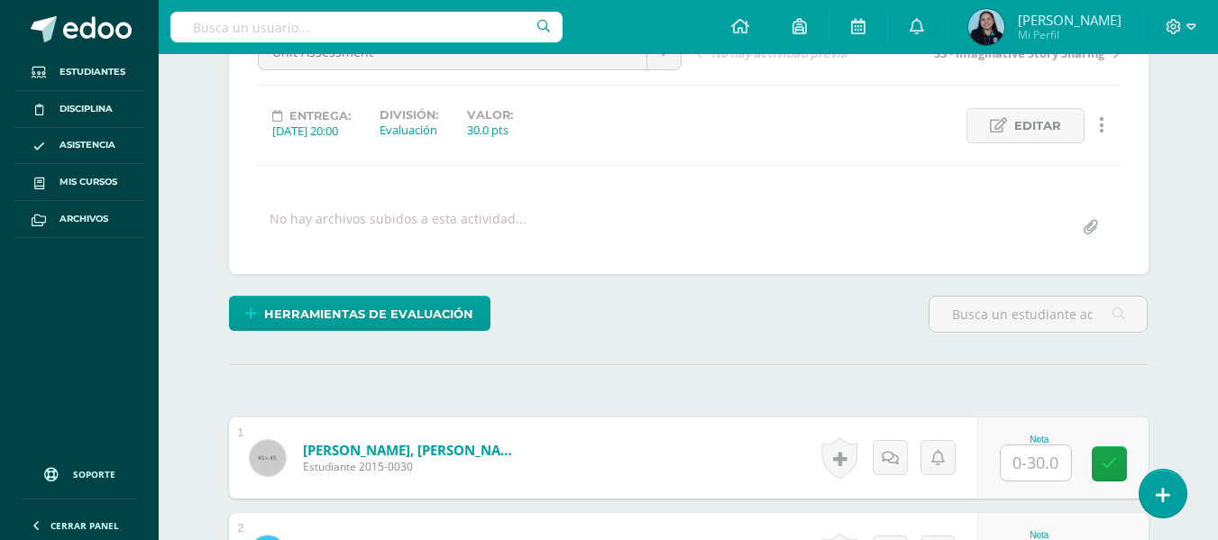
scroll to position [210, 0]
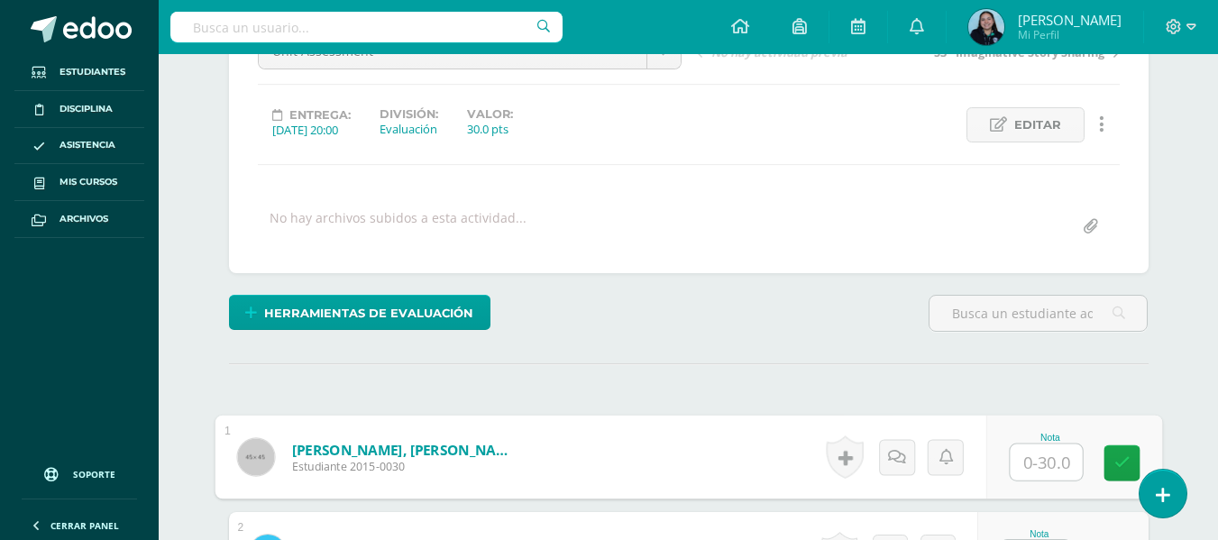
click at [1042, 454] on input "text" at bounding box center [1046, 462] width 72 height 36
type input "22"
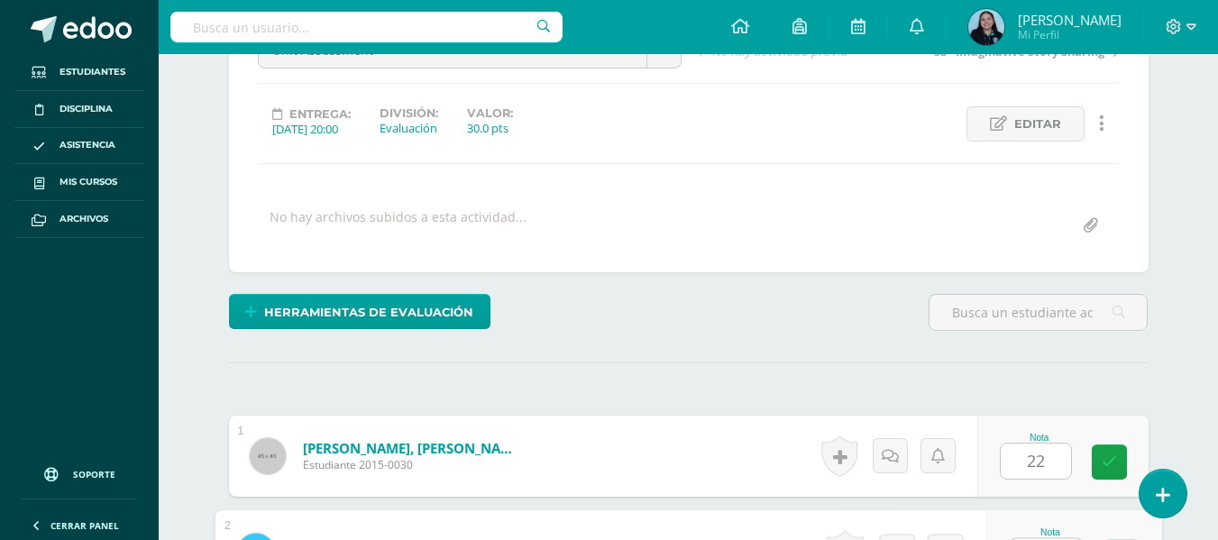
scroll to position [245, 0]
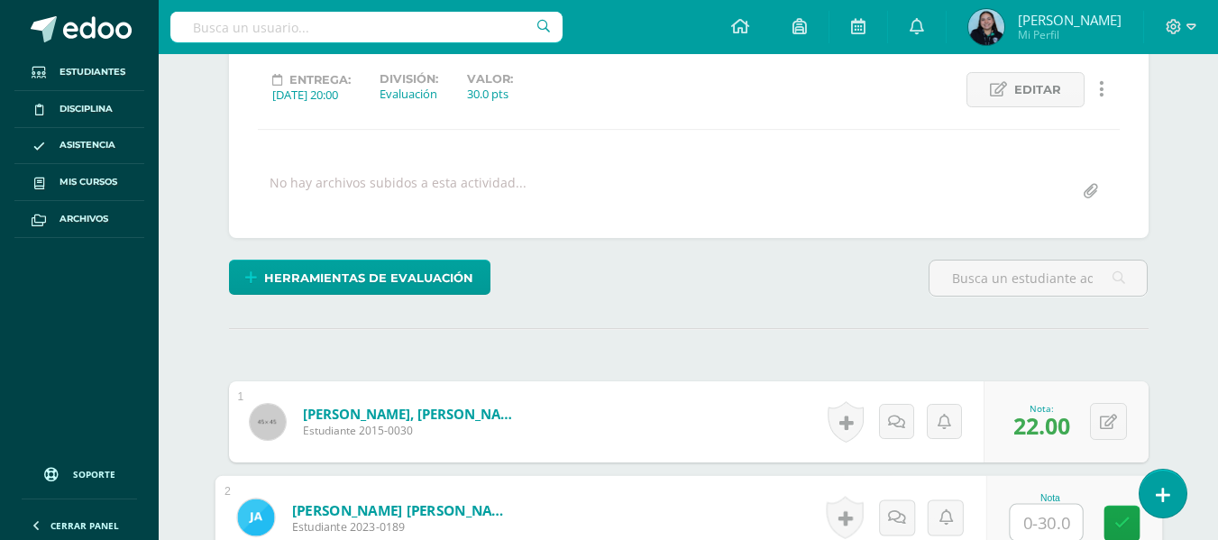
click at [710, 291] on div "Herramientas de evaluación Lista de cotejo Escala de valoración Puntos Extra Su…" at bounding box center [689, 285] width 934 height 51
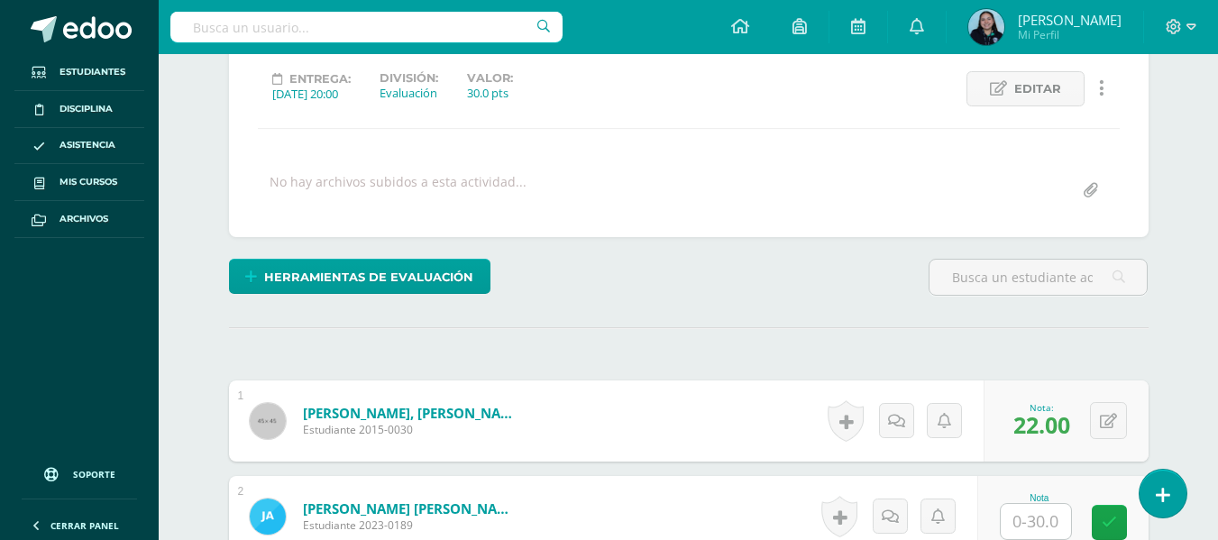
scroll to position [0, 0]
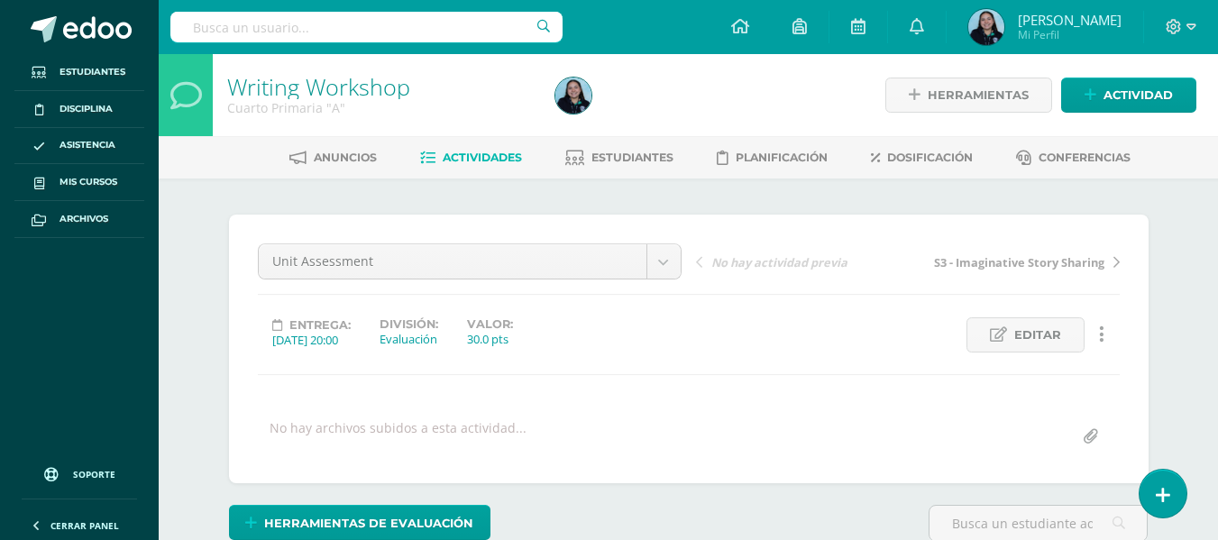
click at [465, 144] on link "Actividades" at bounding box center [471, 157] width 102 height 29
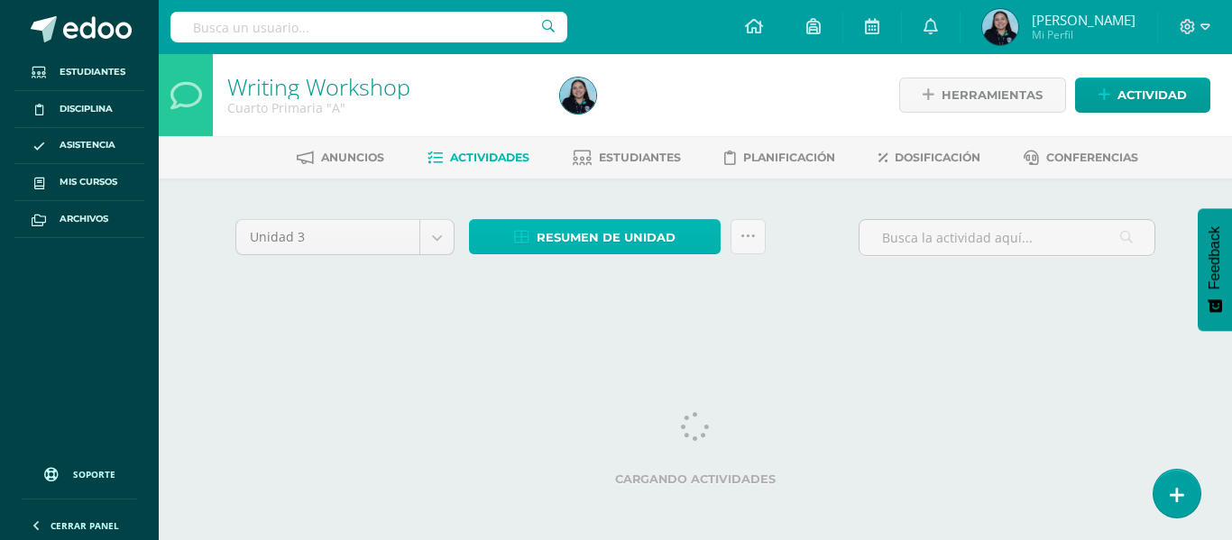
click at [572, 241] on span "Resumen de unidad" at bounding box center [605, 237] width 139 height 33
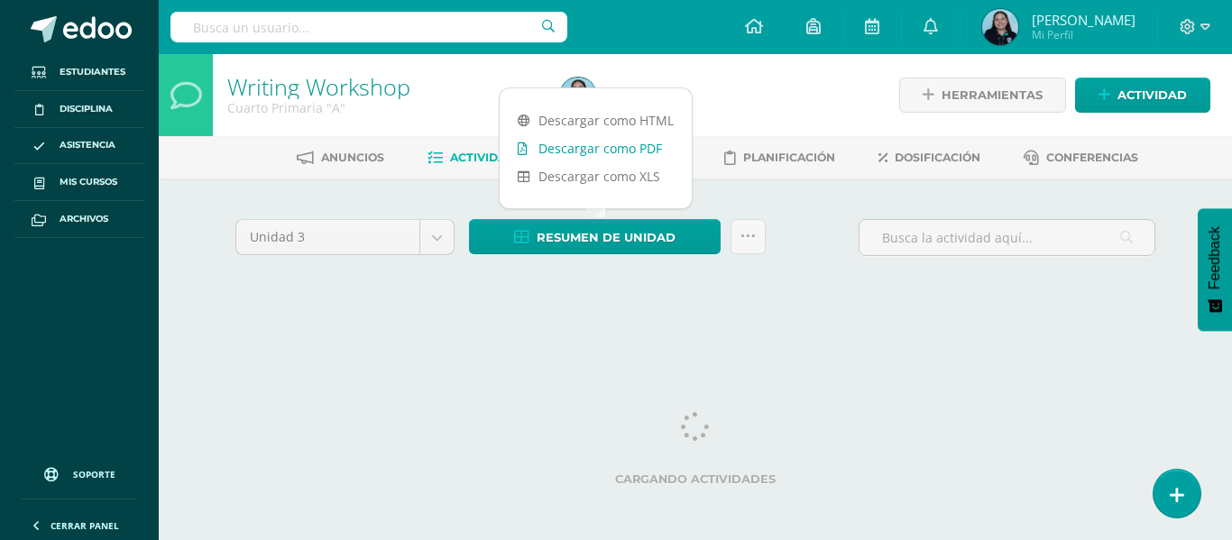
click at [615, 153] on link "Descargar como PDF" at bounding box center [595, 148] width 192 height 28
